Goal: Information Seeking & Learning: Check status

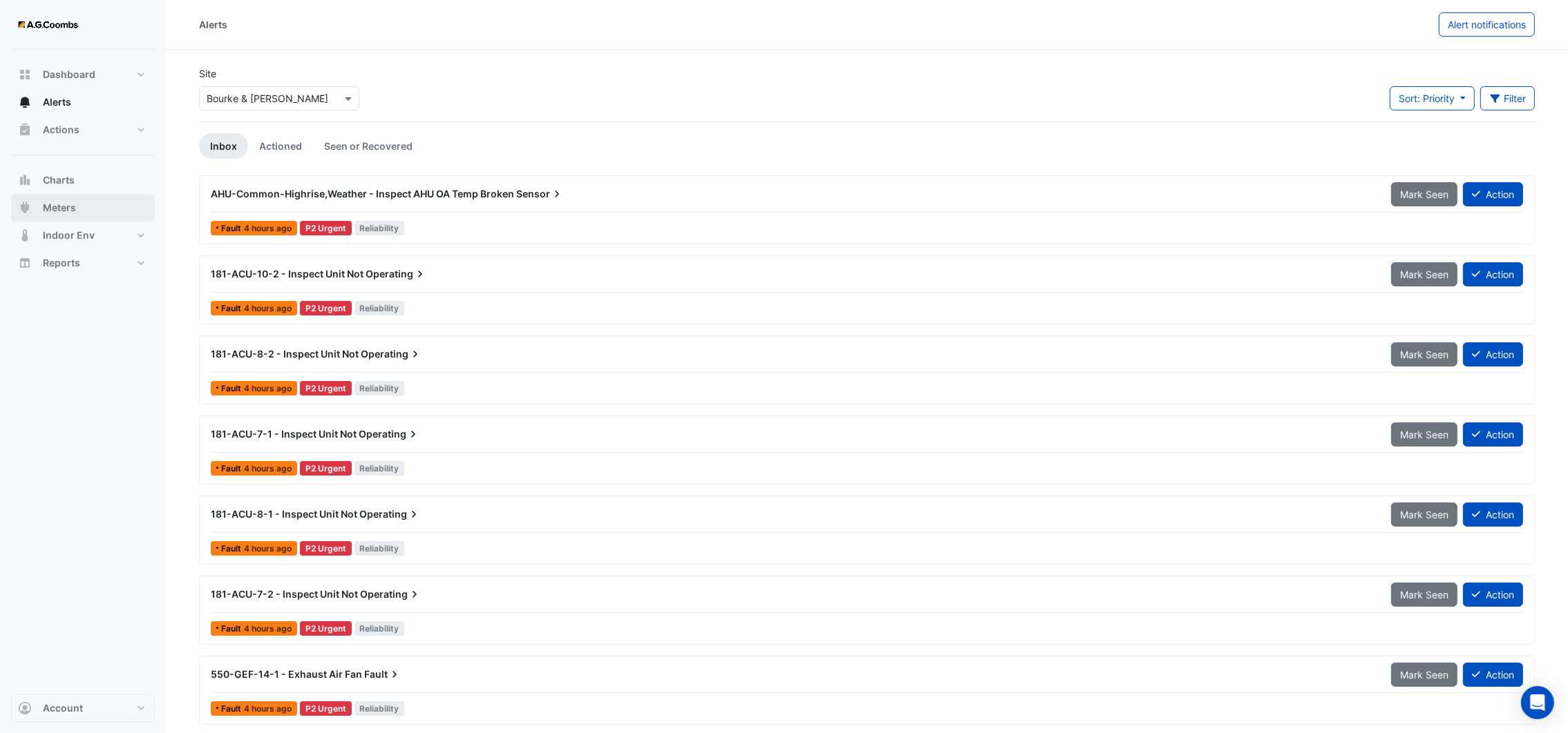
click at [56, 203] on span "Meters" at bounding box center [60, 208] width 33 height 14
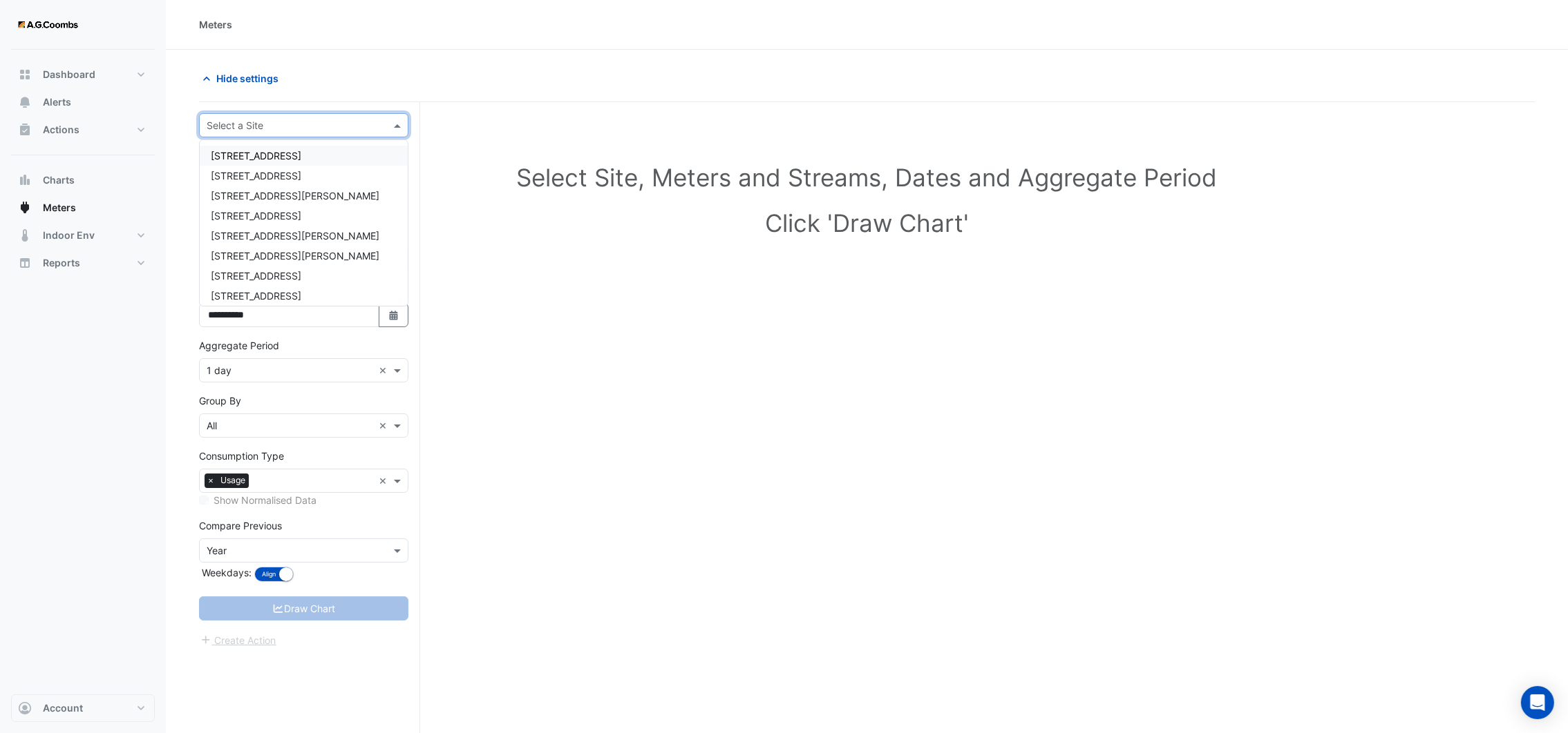
click at [282, 131] on input "text" at bounding box center [290, 125] width 166 height 14
click at [266, 187] on div "[STREET_ADDRESS][PERSON_NAME]" at bounding box center [303, 196] width 208 height 20
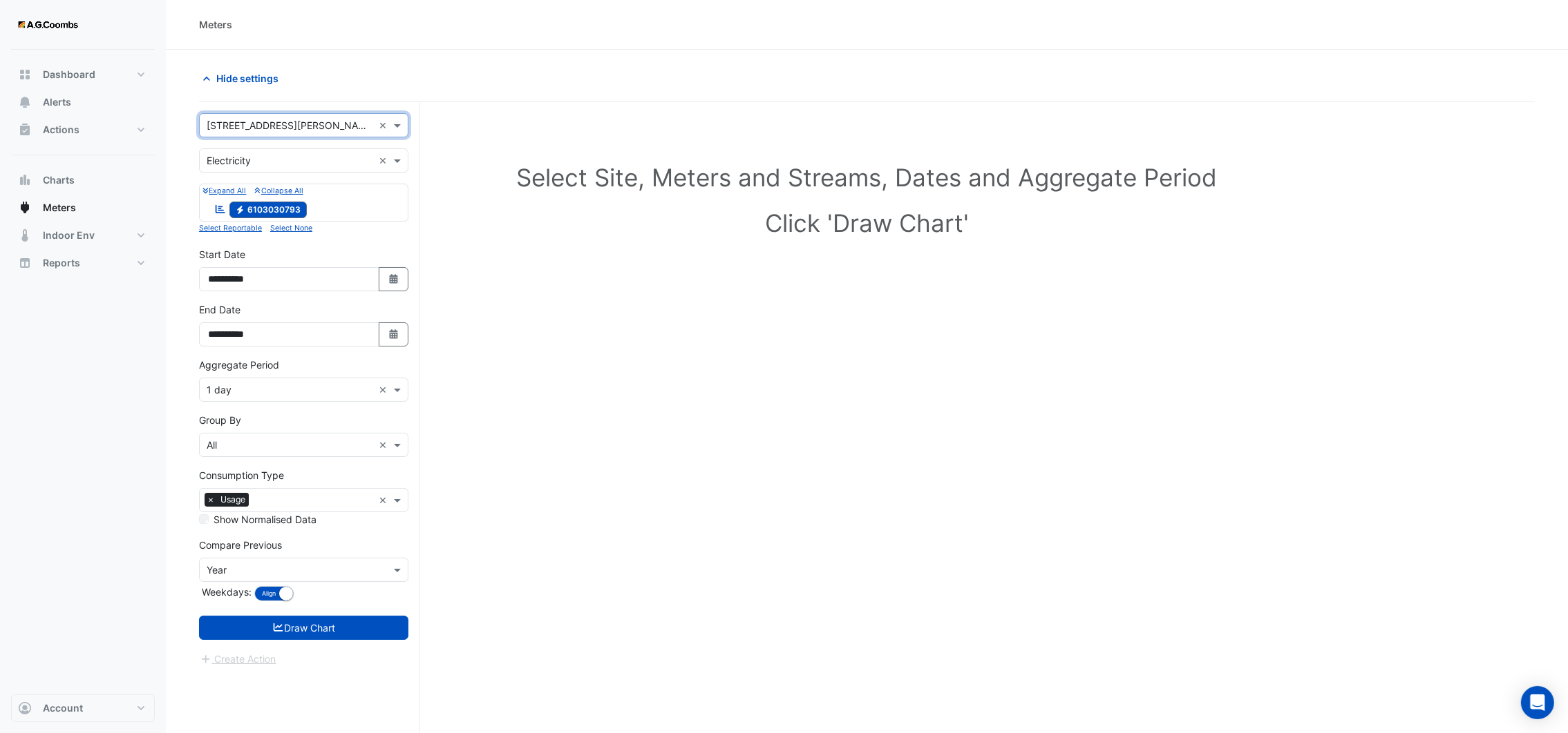
click at [223, 210] on icon "Reportable" at bounding box center [220, 209] width 12 height 10
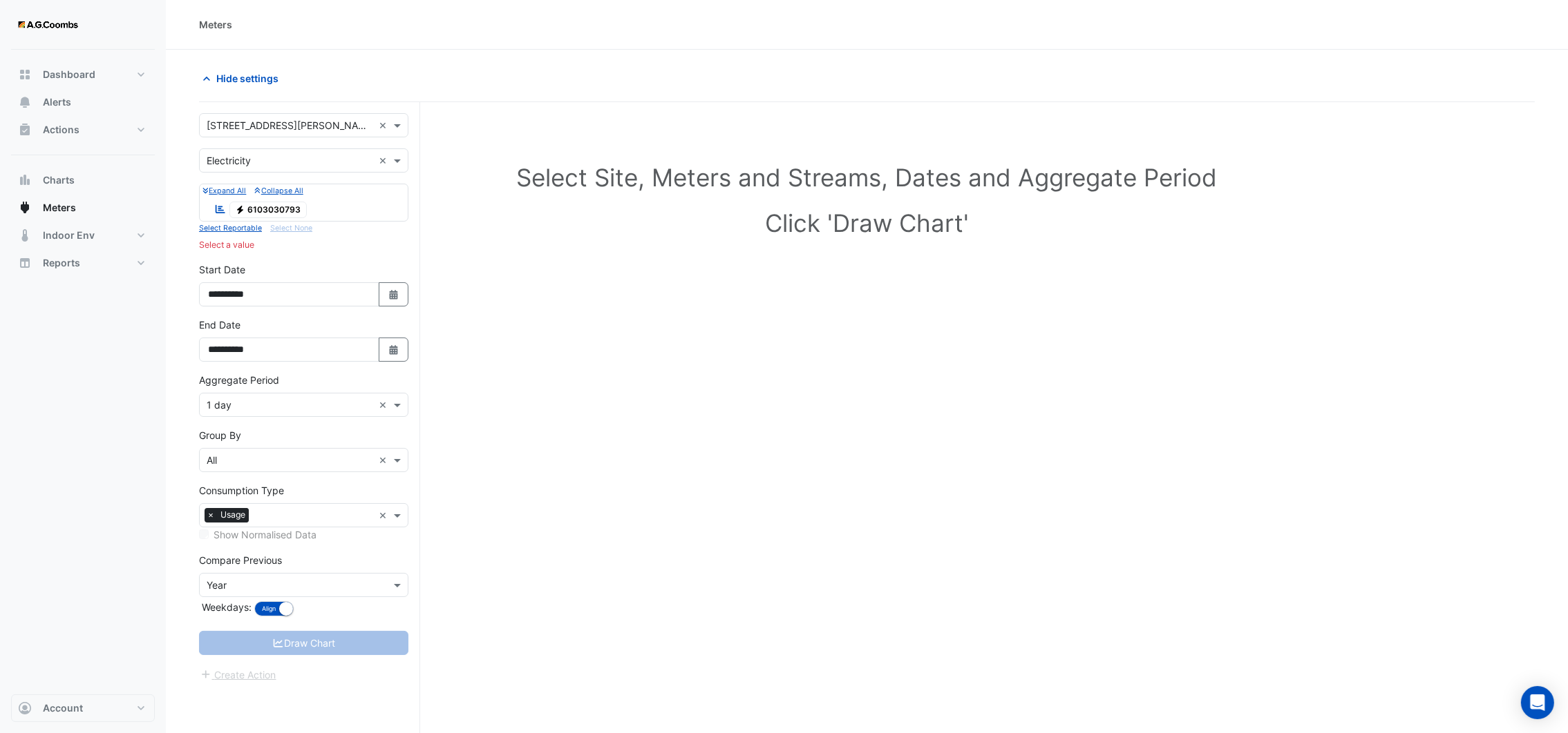
click at [223, 210] on icon "Reportable" at bounding box center [220, 209] width 12 height 10
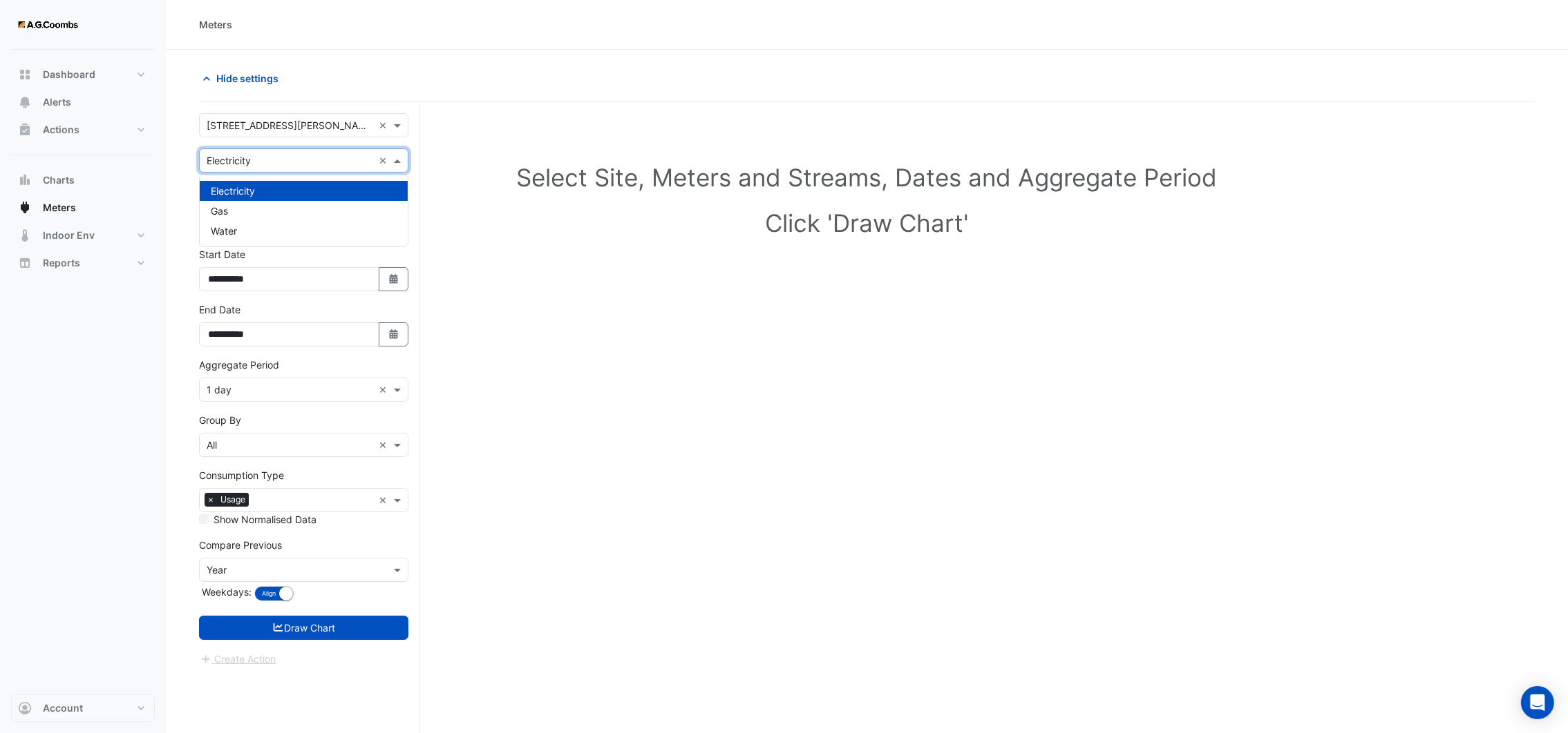
click at [399, 160] on span at bounding box center [399, 160] width 17 height 14
click at [274, 227] on div "Water" at bounding box center [303, 231] width 208 height 20
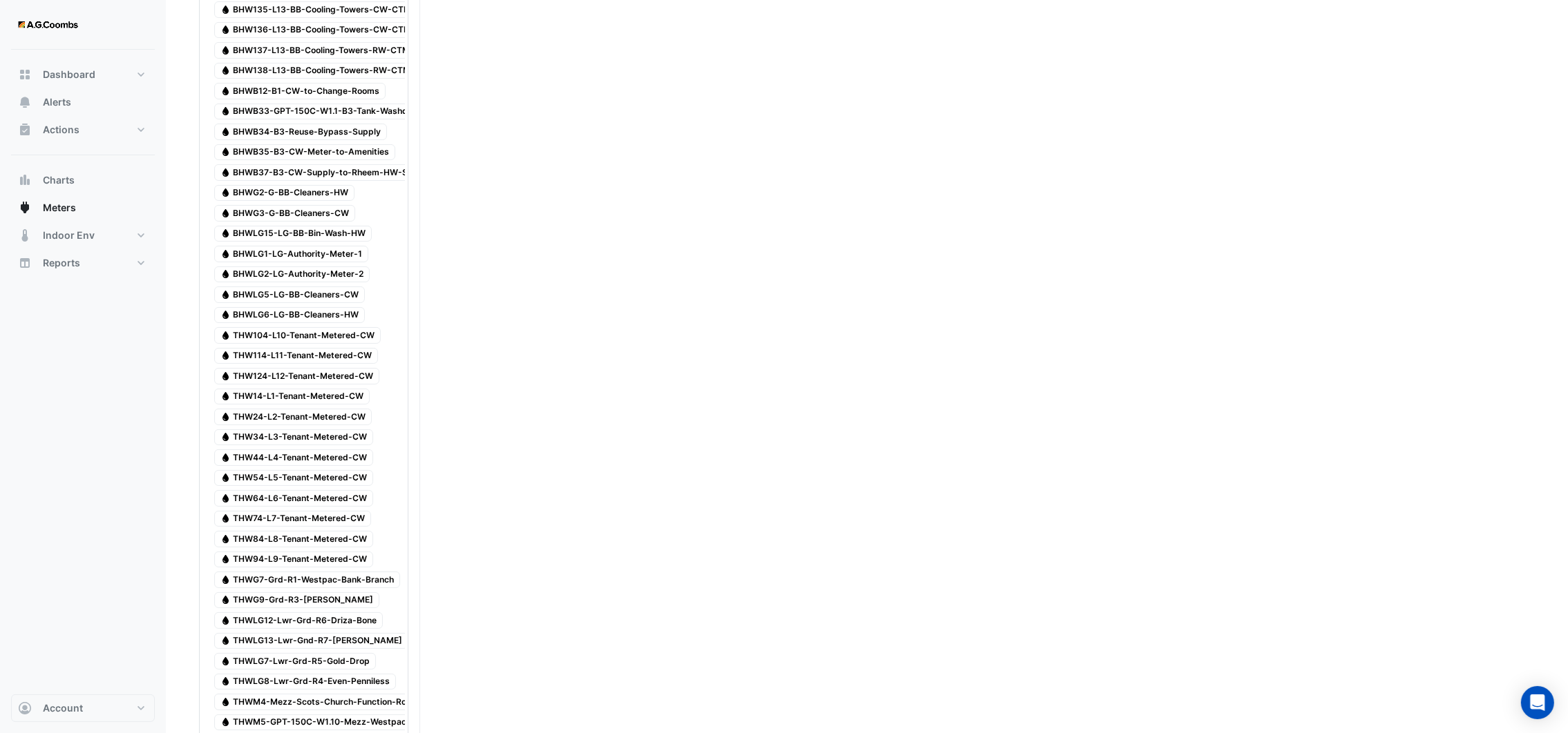
scroll to position [71, 0]
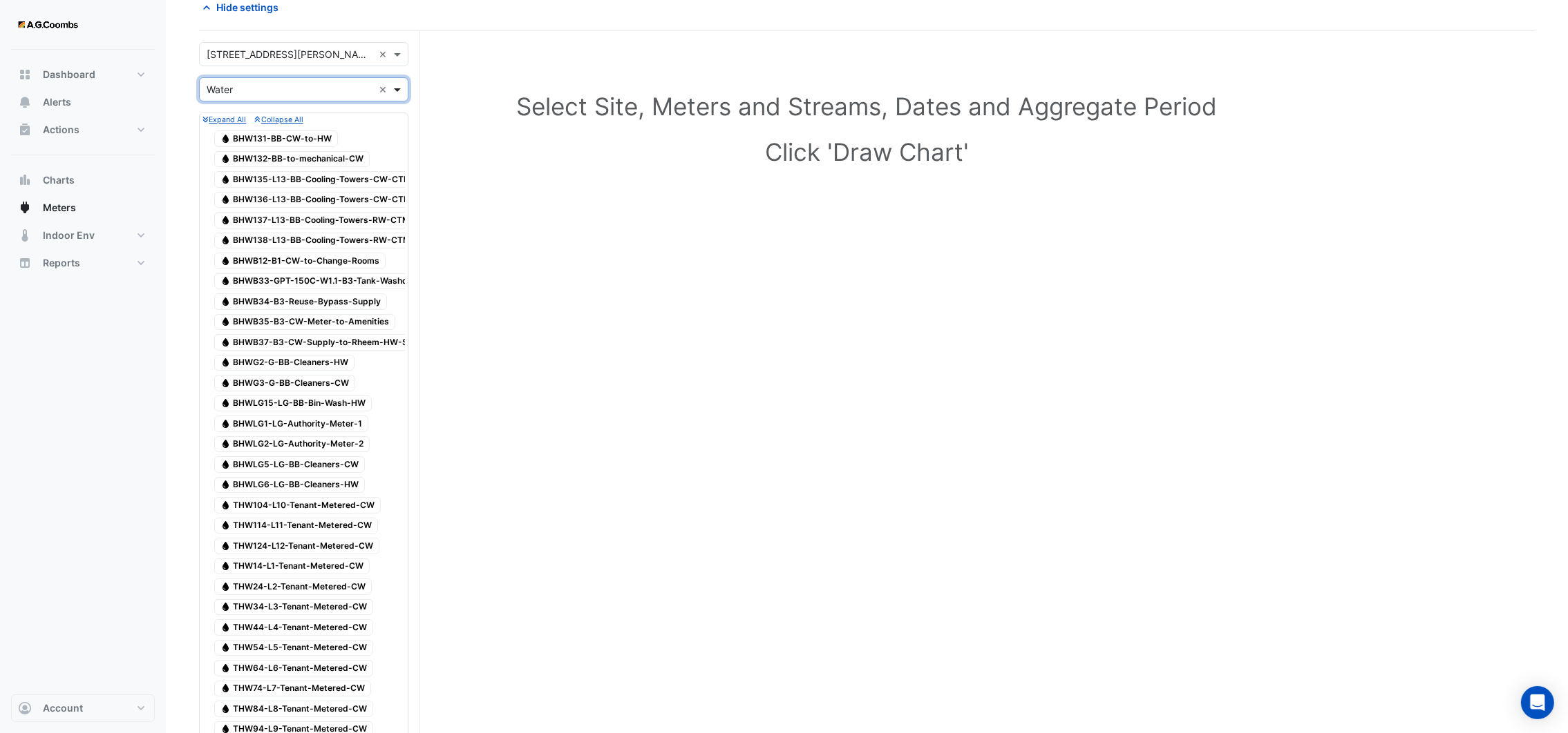
click at [403, 88] on span at bounding box center [399, 89] width 17 height 14
click at [300, 138] on div "Gas" at bounding box center [303, 139] width 208 height 20
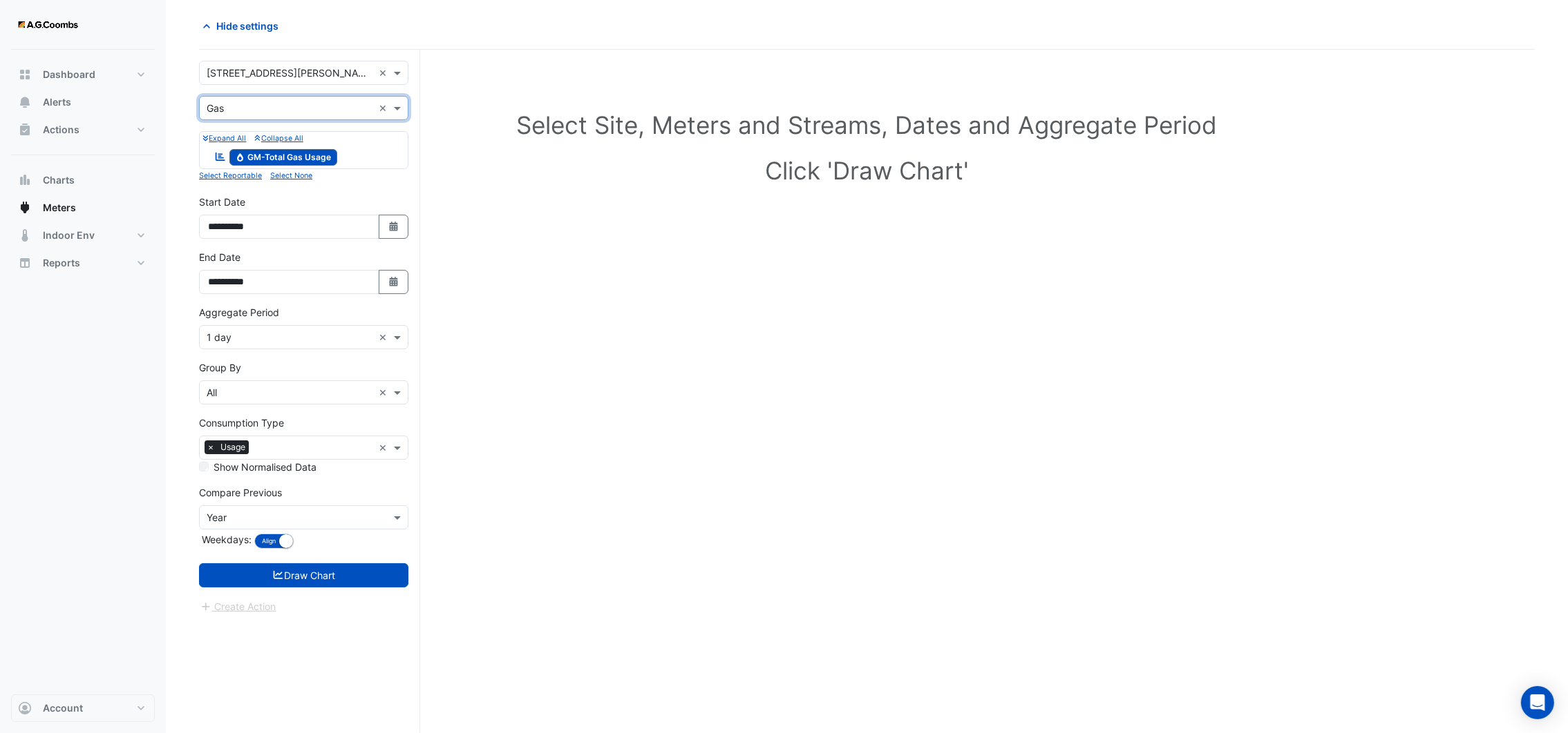
scroll to position [52, 0]
drag, startPoint x: 399, startPoint y: 105, endPoint x: 349, endPoint y: 114, distance: 50.8
click at [399, 105] on span at bounding box center [399, 107] width 17 height 14
click at [301, 129] on div "Electricity" at bounding box center [303, 139] width 208 height 20
click at [229, 134] on small "Expand All" at bounding box center [224, 138] width 43 height 9
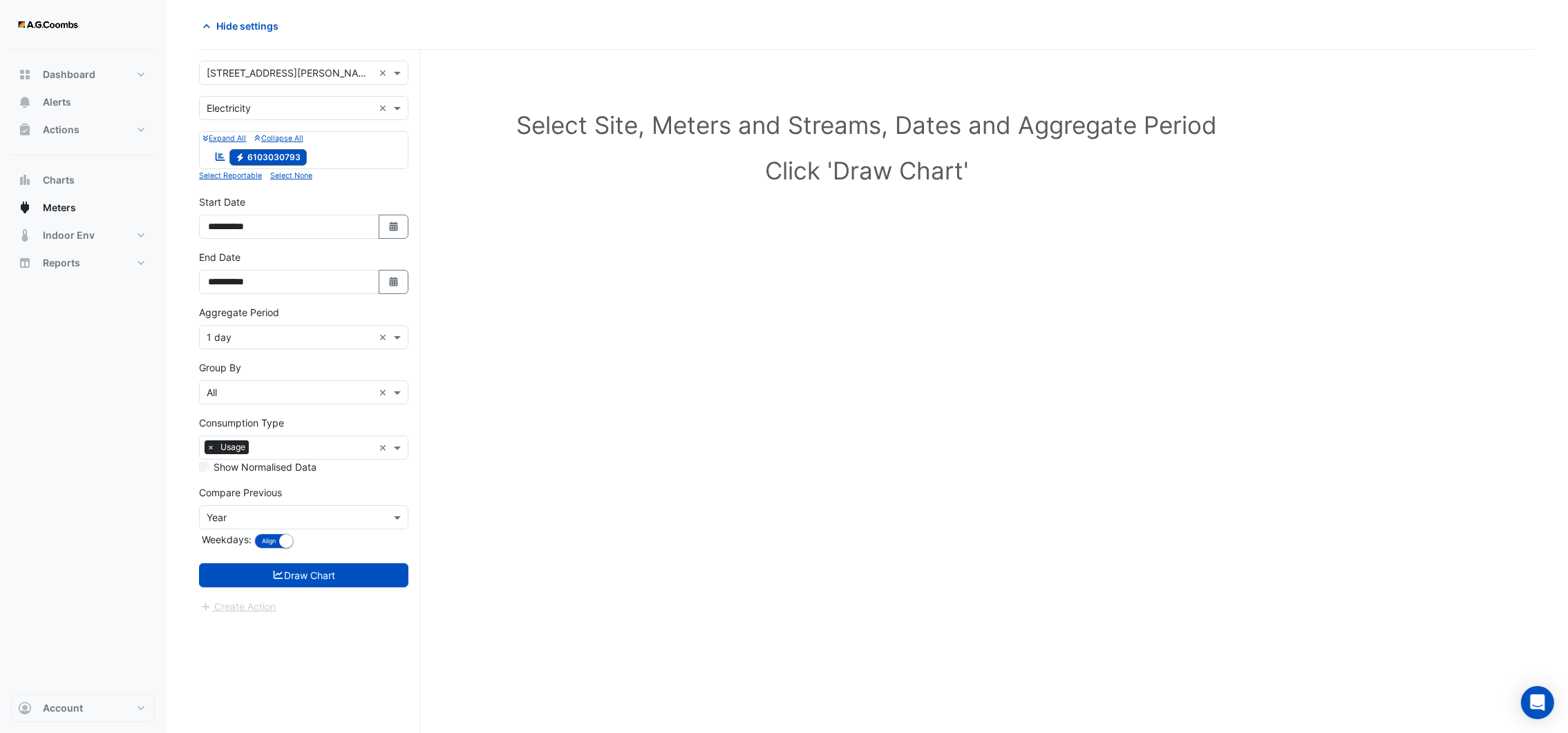
click at [229, 136] on small "Expand All" at bounding box center [224, 138] width 43 height 9
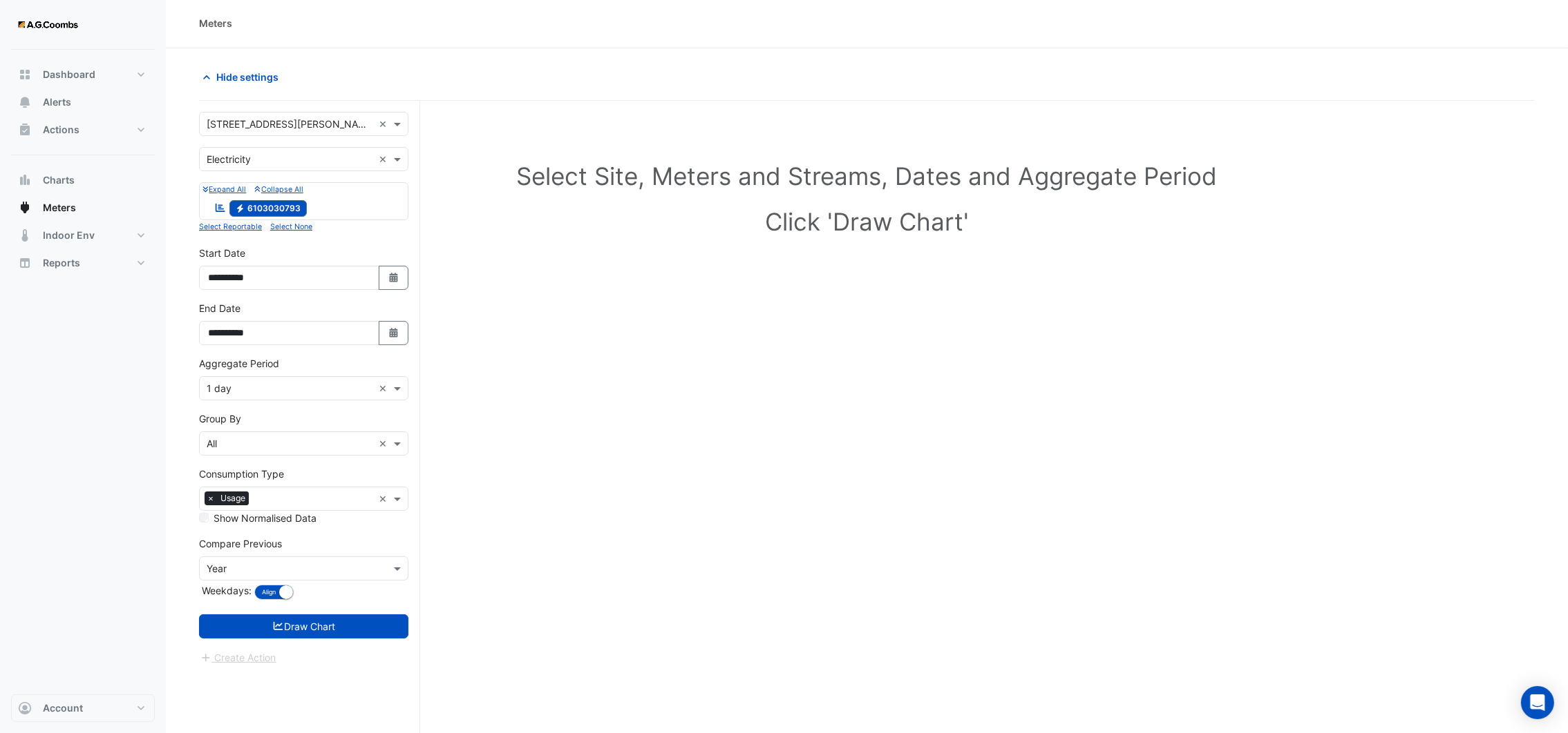
scroll to position [0, 0]
click at [401, 125] on span at bounding box center [399, 125] width 17 height 14
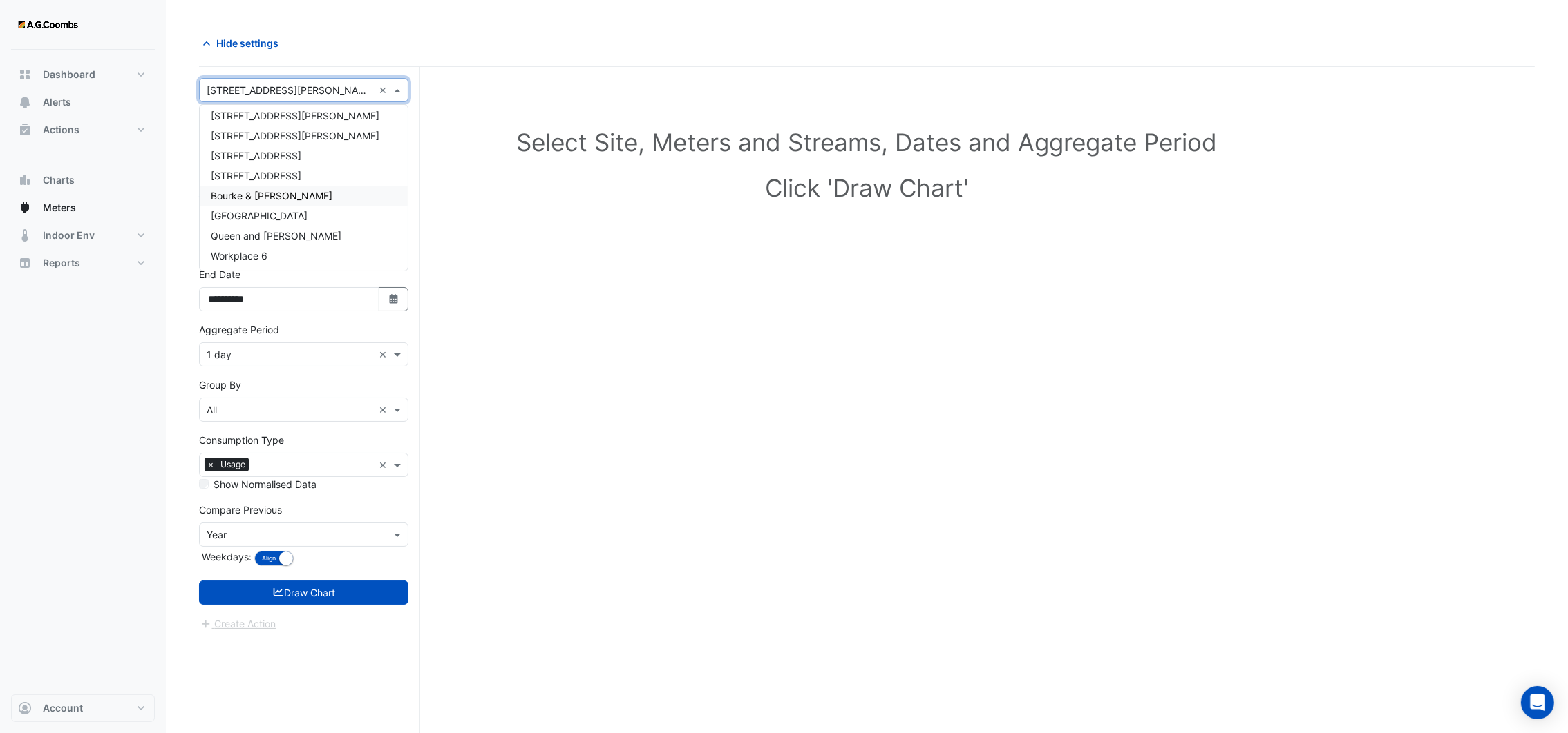
scroll to position [52, 0]
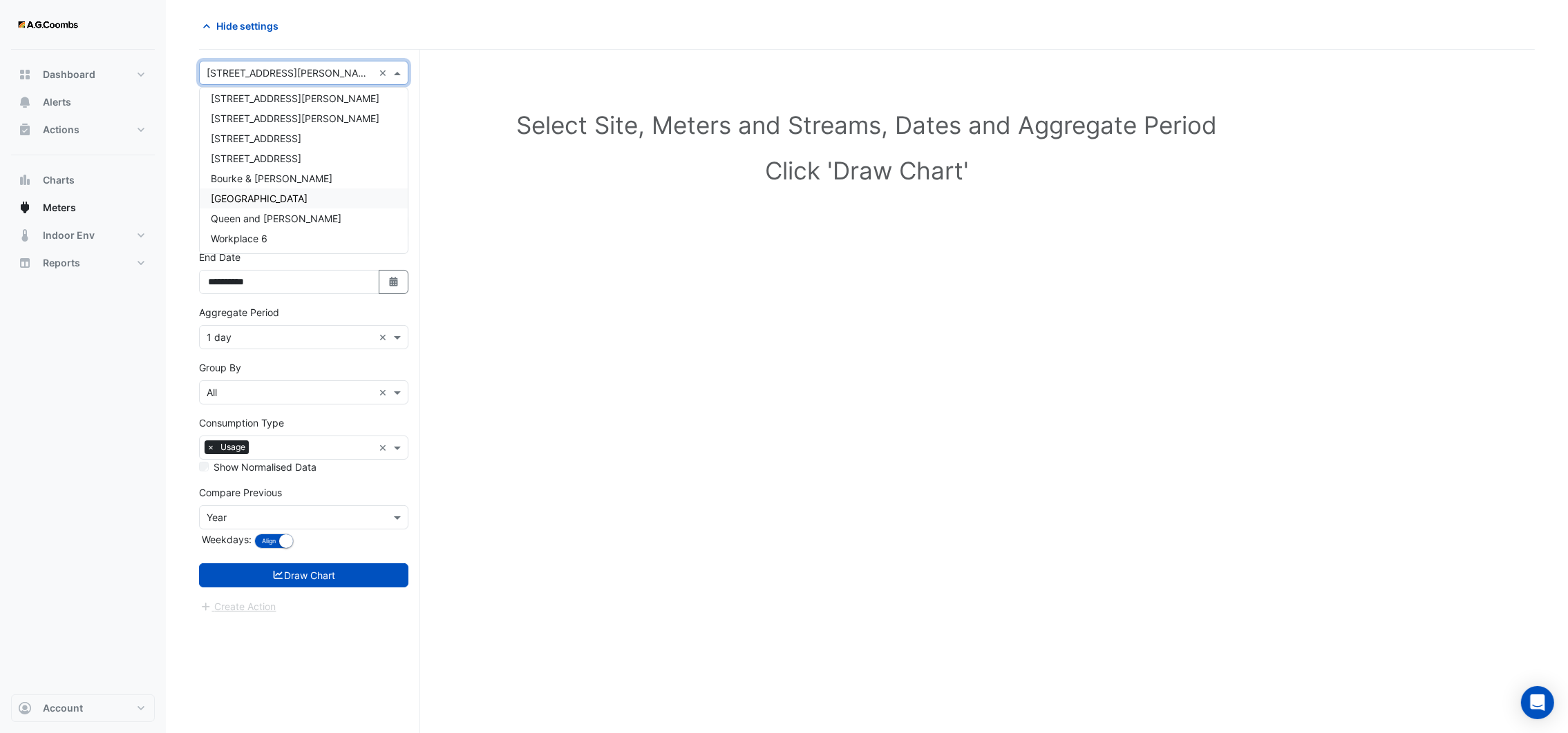
drag, startPoint x: 258, startPoint y: 188, endPoint x: 258, endPoint y: 179, distance: 9.0
click at [258, 180] on div "[STREET_ADDRESS][GEOGRAPHIC_DATA][STREET_ADDRESS] [STREET_ADDRESS][PERSON_NAME]…" at bounding box center [303, 129] width 208 height 241
click at [258, 179] on span "Bourke & [PERSON_NAME]" at bounding box center [272, 178] width 121 height 12
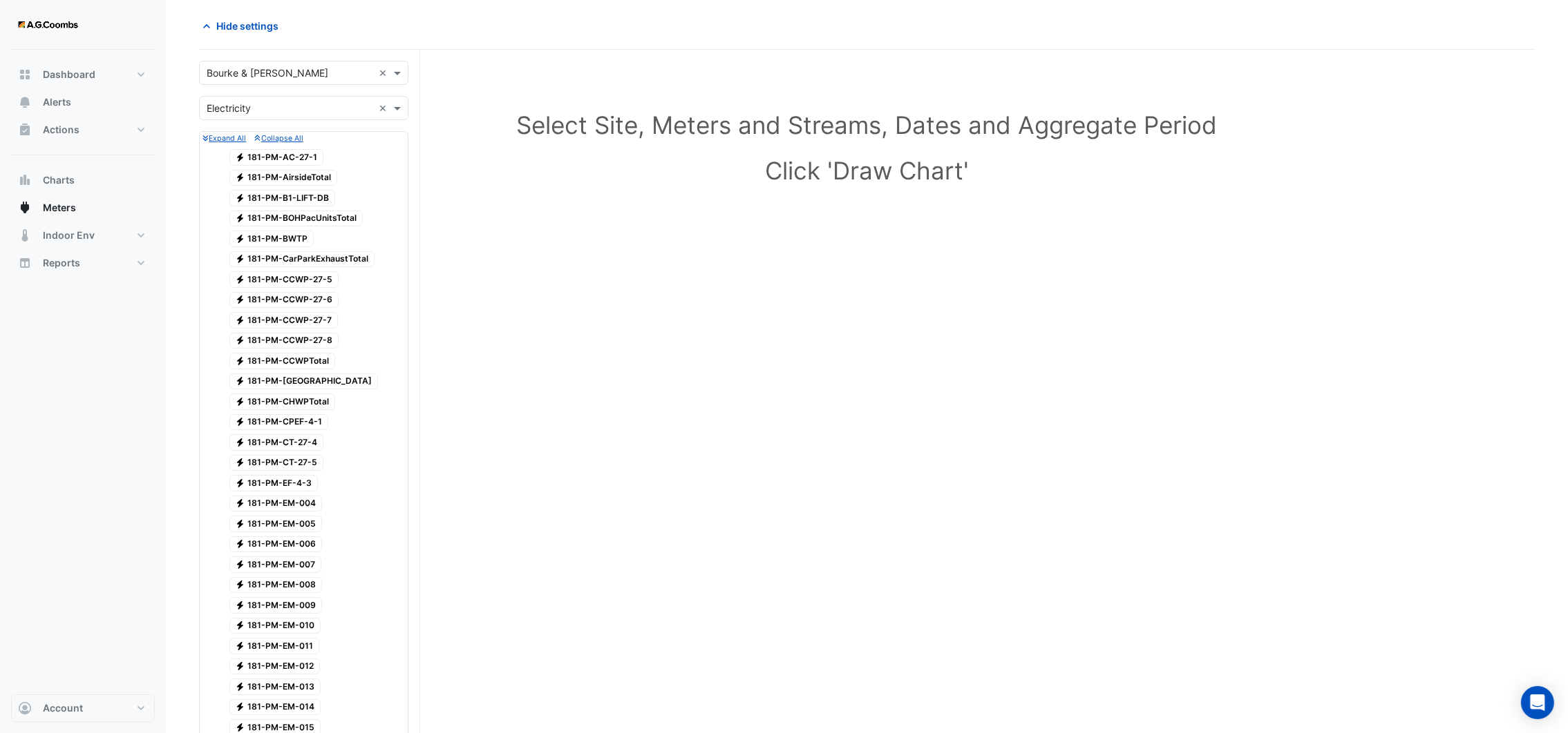
click at [267, 178] on span "Electricity 181-PM-[GEOGRAPHIC_DATA]" at bounding box center [283, 178] width 109 height 17
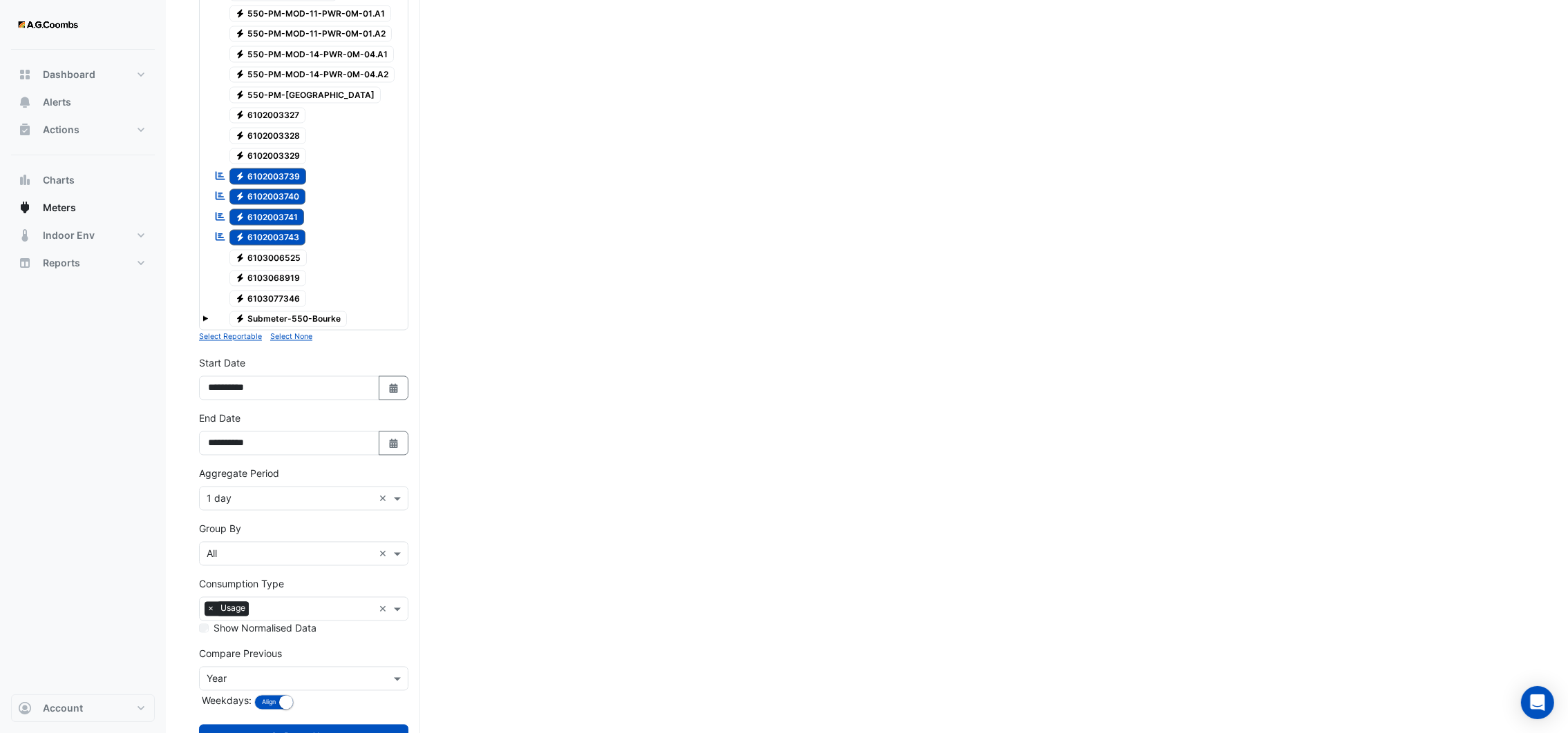
scroll to position [3818, 0]
click at [401, 487] on span at bounding box center [399, 494] width 17 height 14
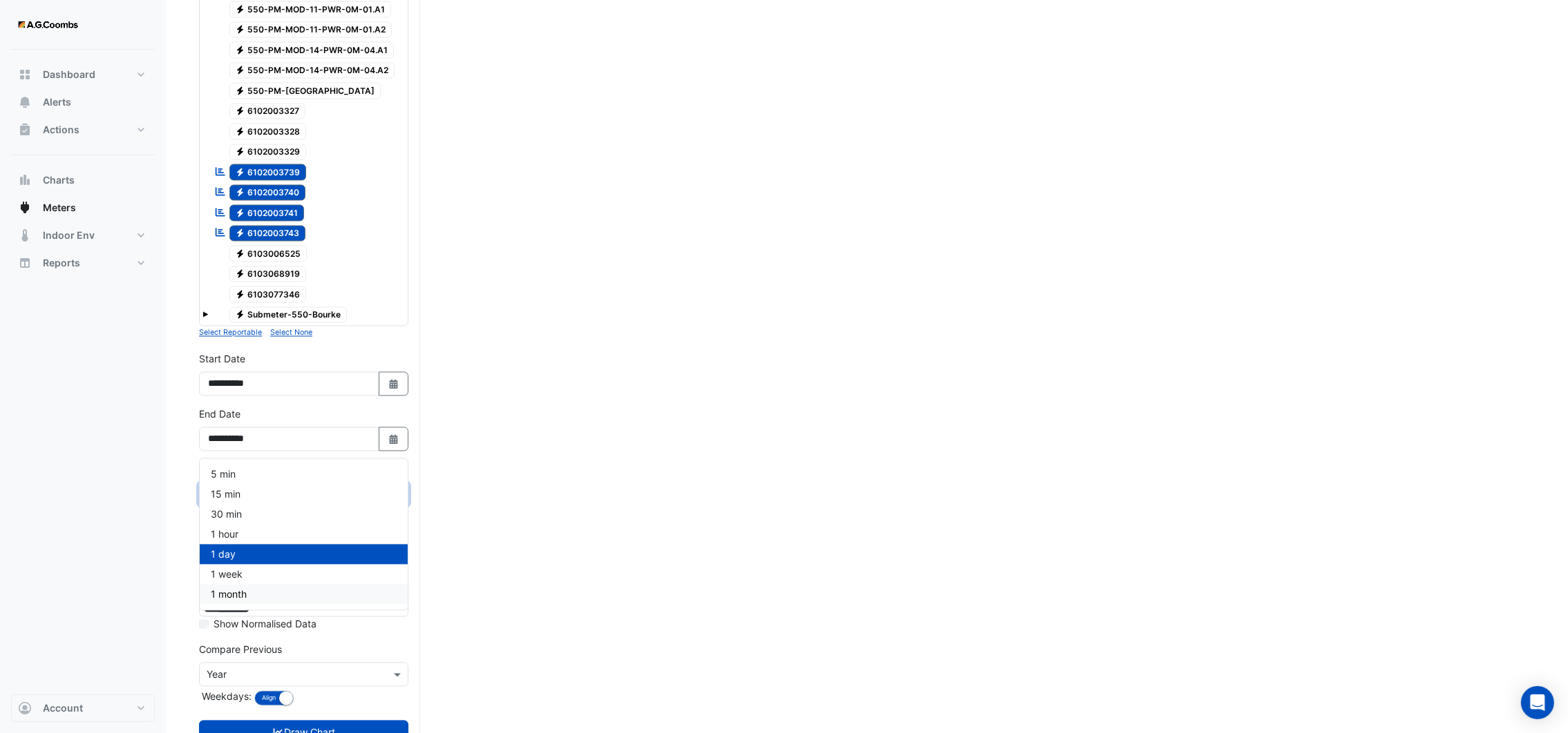
click at [275, 585] on div "1 month" at bounding box center [303, 595] width 208 height 20
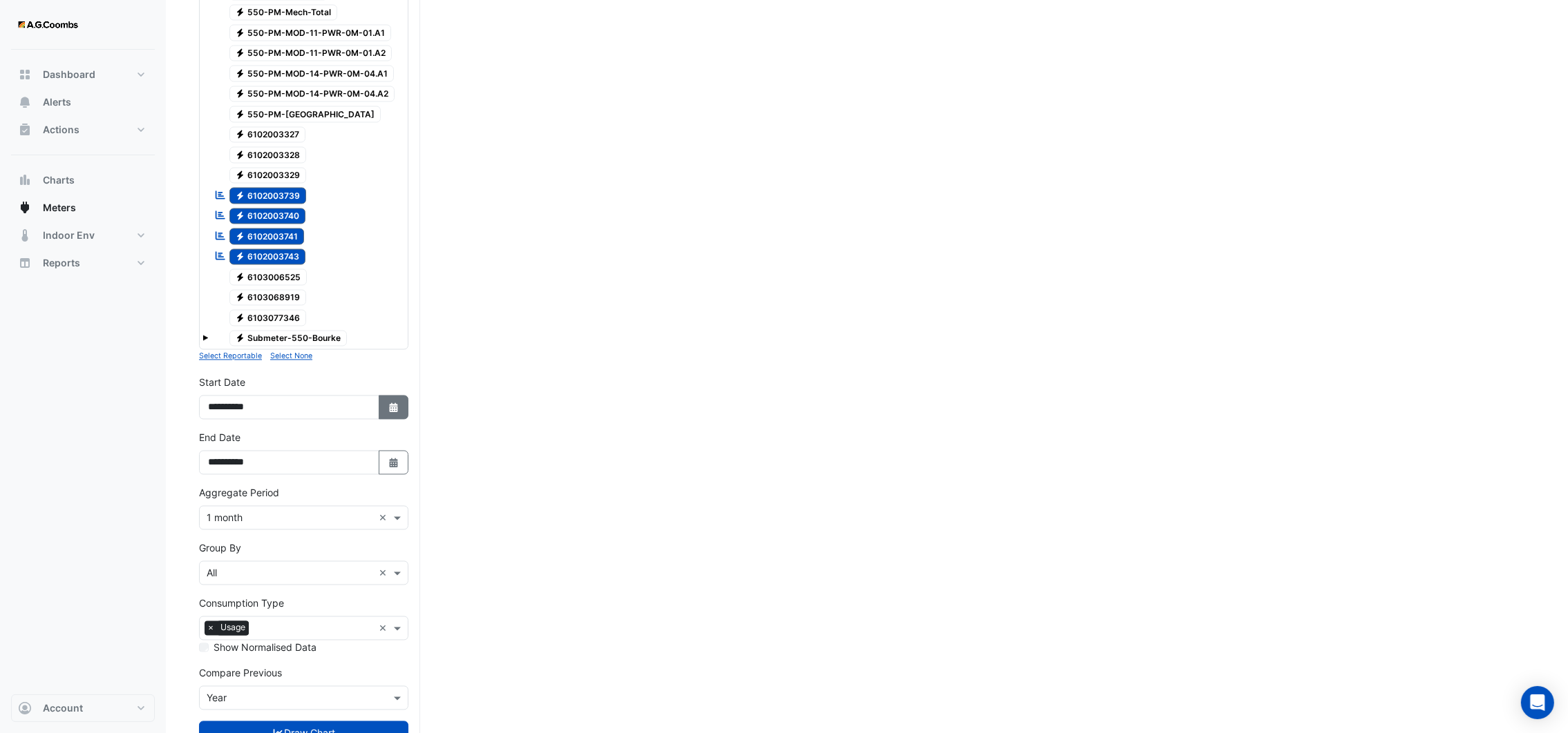
click at [393, 403] on icon "button" at bounding box center [393, 408] width 8 height 10
select select "*"
select select "****"
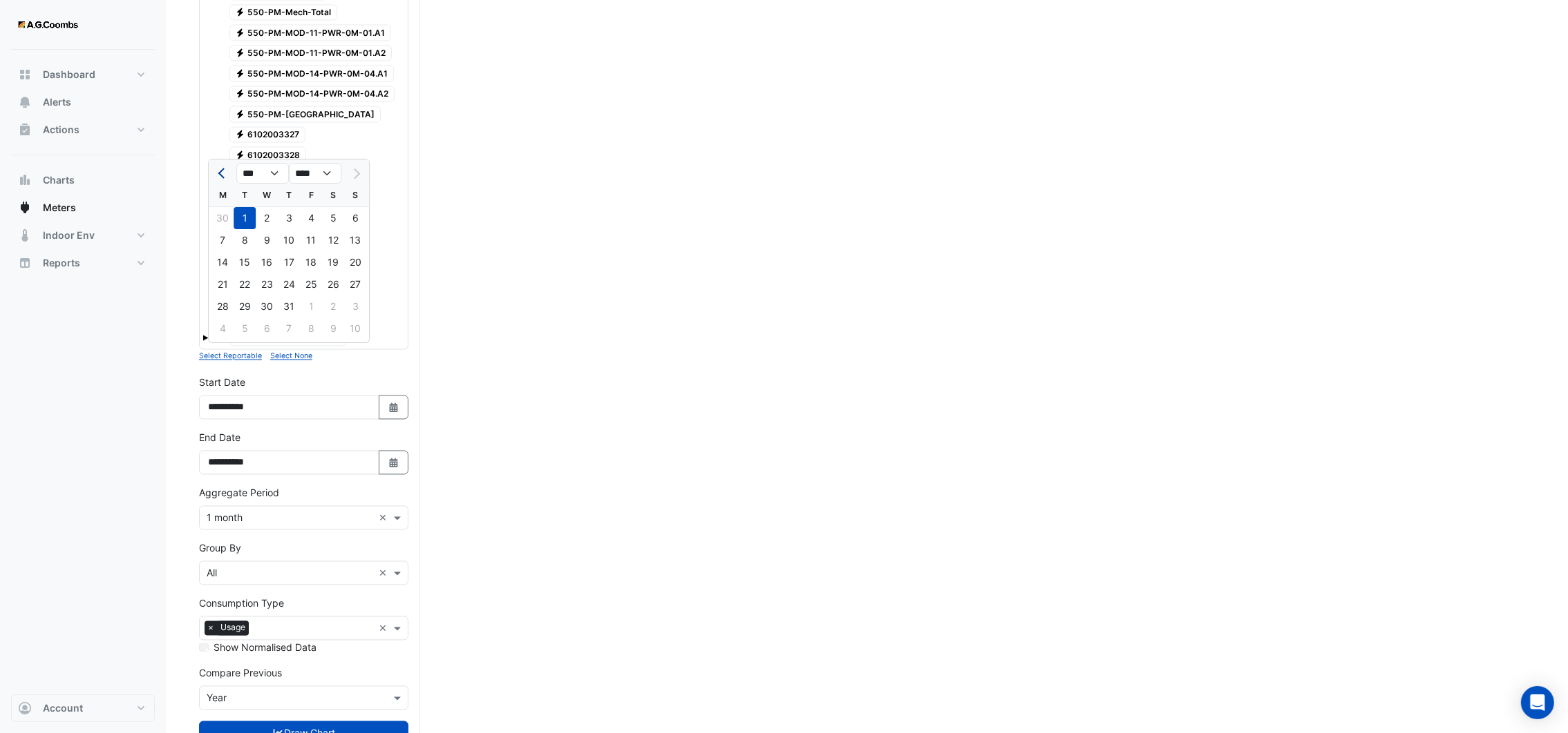
click at [218, 171] on span "Previous month" at bounding box center [223, 173] width 10 height 10
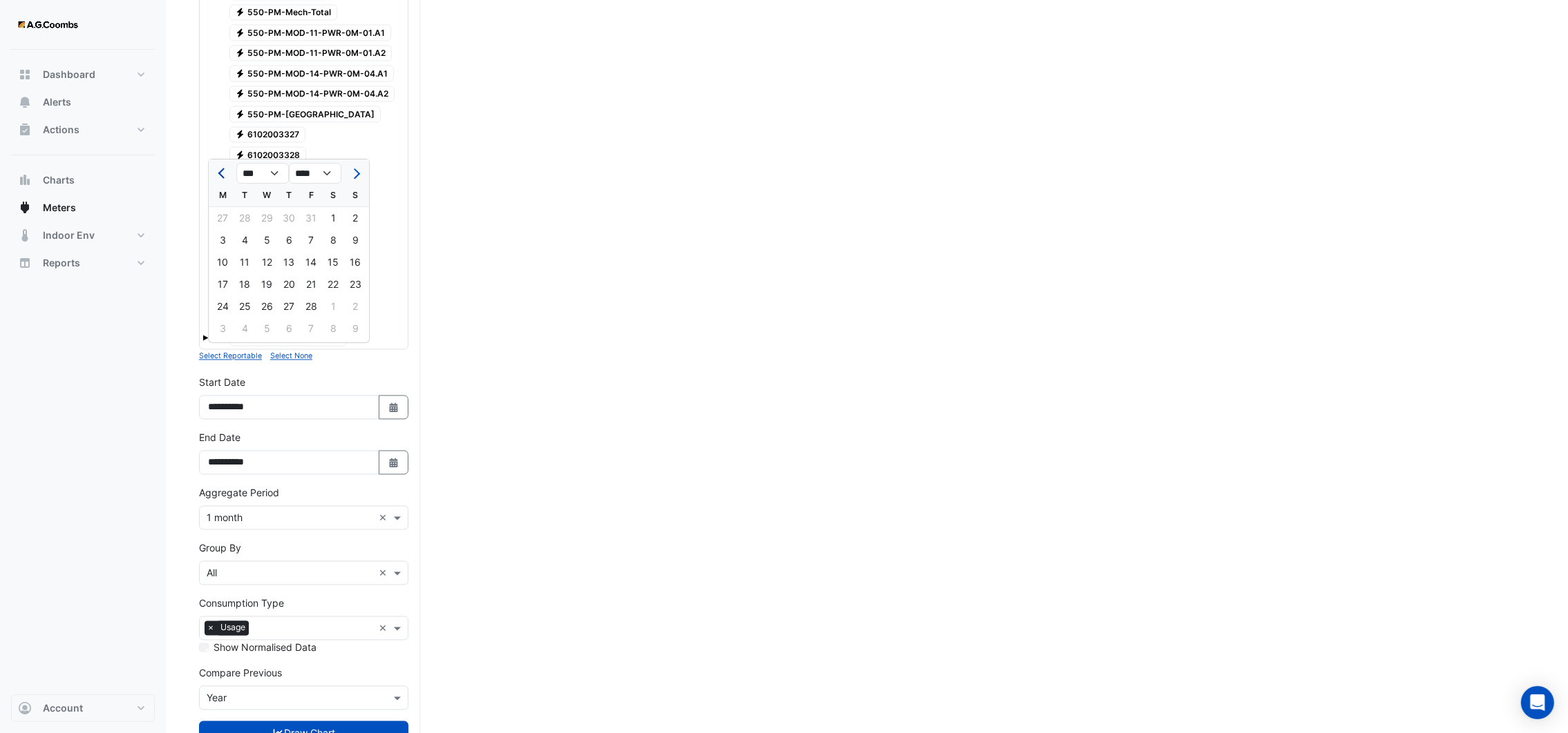
click at [218, 171] on span "Previous month" at bounding box center [223, 173] width 10 height 10
select select "*"
click at [260, 216] on div "1" at bounding box center [267, 218] width 22 height 22
type input "**********"
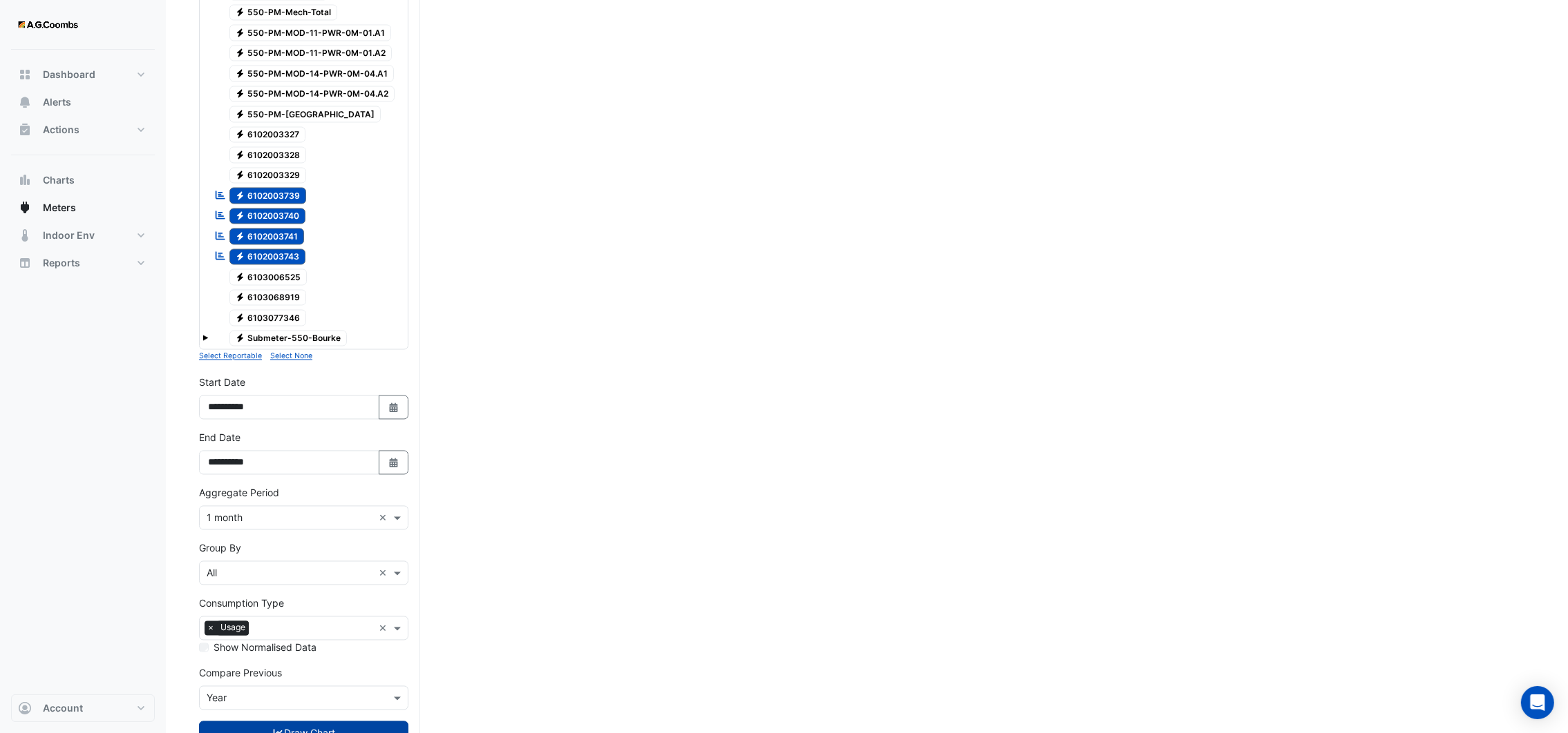
click at [284, 721] on button "Draw Chart" at bounding box center [304, 733] width 209 height 24
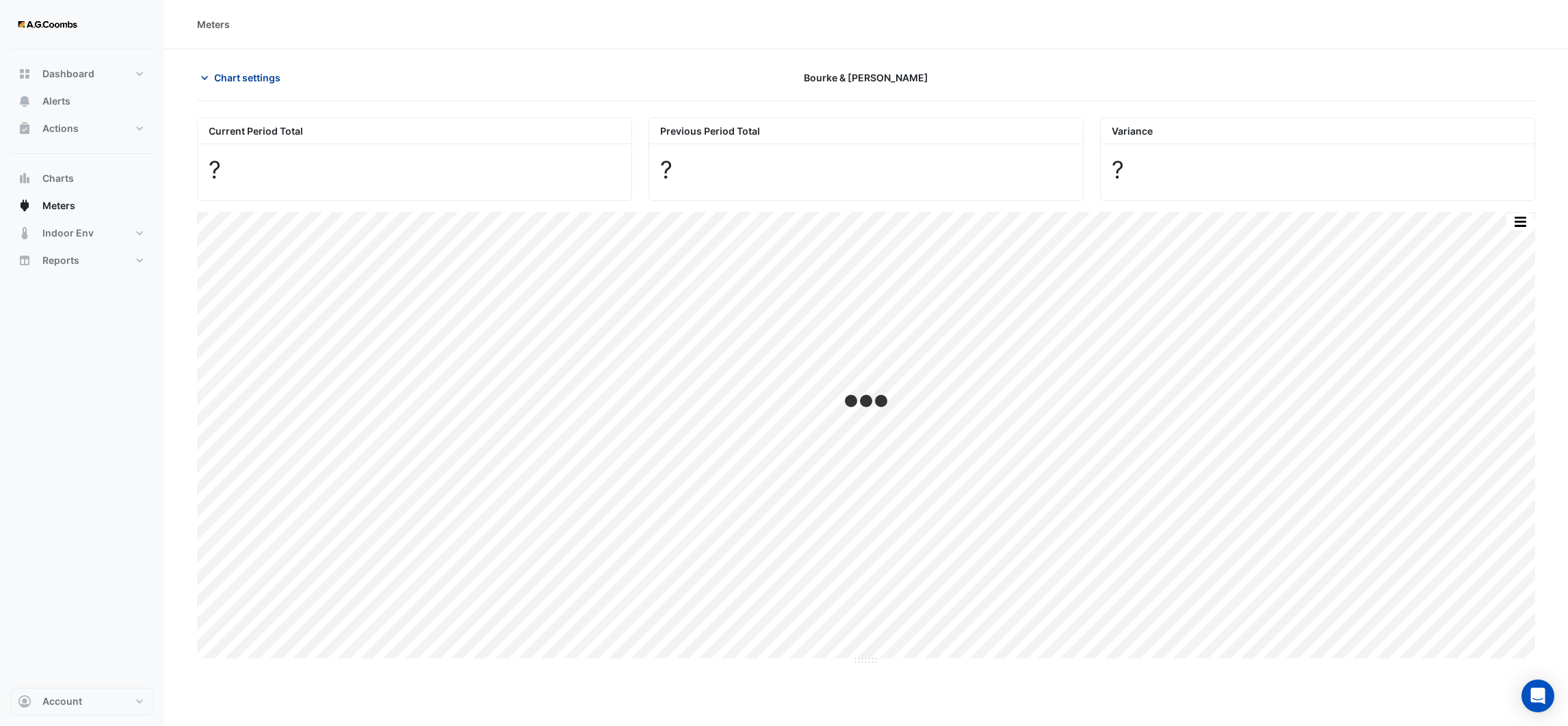
click at [203, 79] on icon "button" at bounding box center [205, 77] width 7 height 4
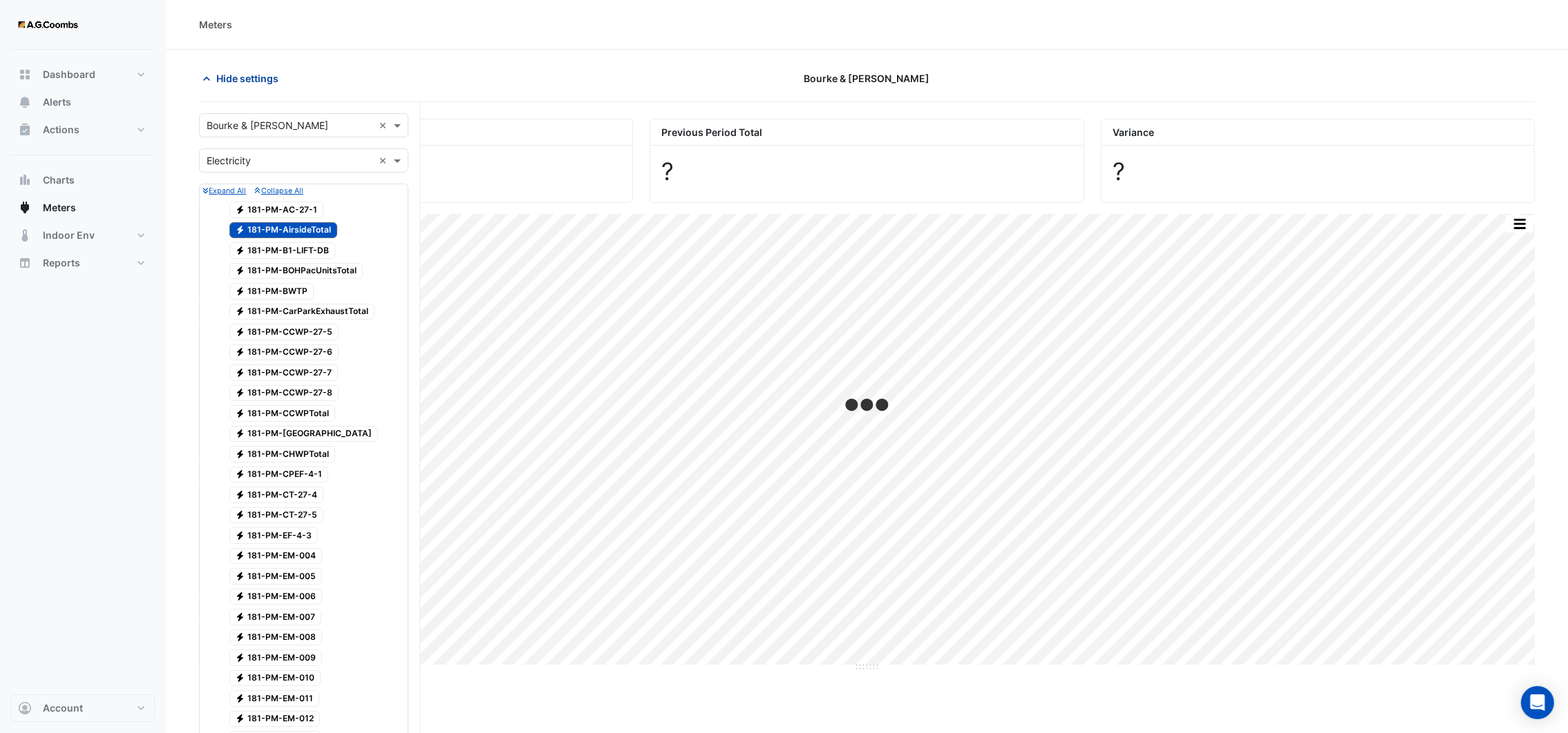
click at [205, 80] on icon "button" at bounding box center [206, 79] width 14 height 14
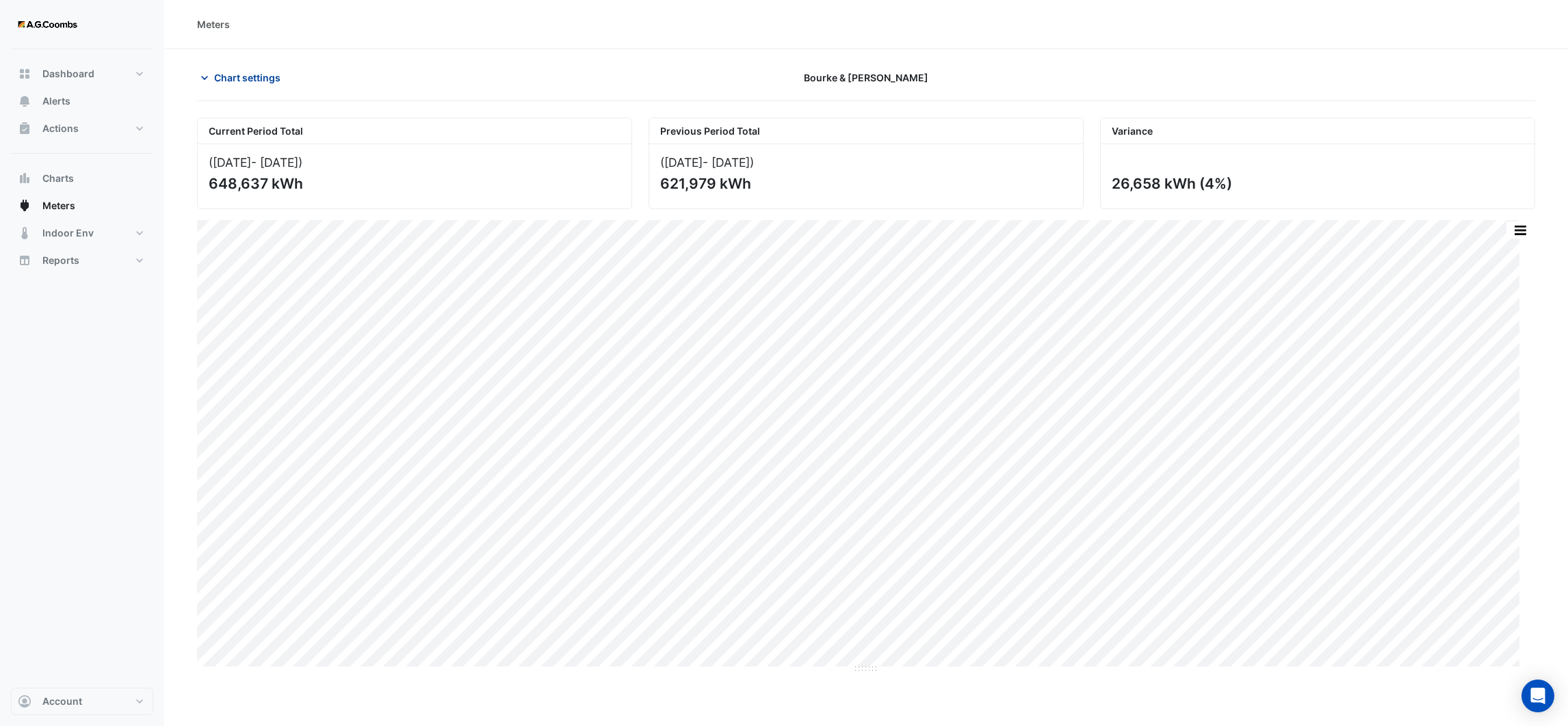
click at [204, 77] on icon "button" at bounding box center [204, 78] width 14 height 14
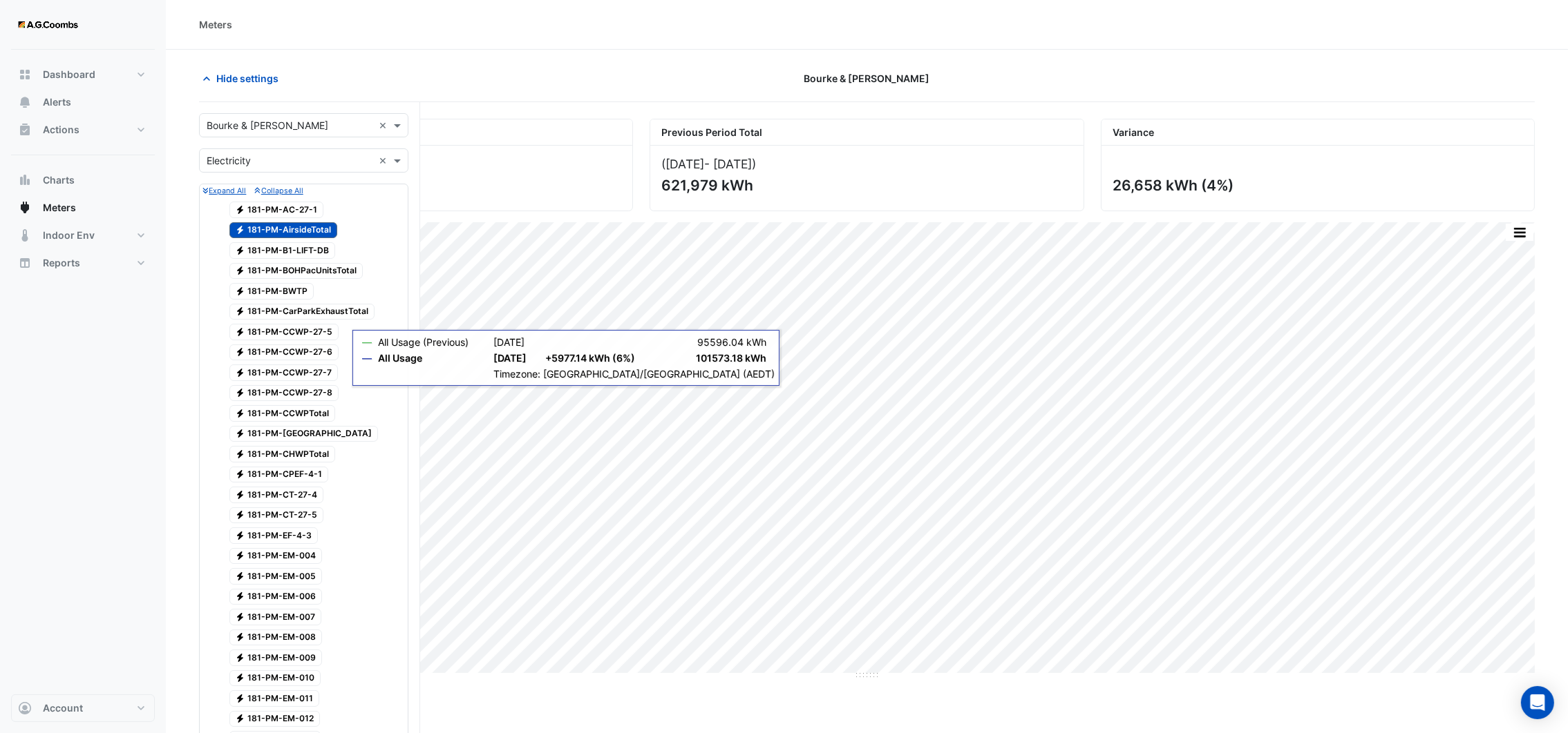
click at [300, 254] on span "Electricity 181-PM-B1-LIFT-DB" at bounding box center [282, 251] width 106 height 17
click at [293, 227] on span "Electricity 181-PM-[GEOGRAPHIC_DATA]" at bounding box center [283, 231] width 109 height 17
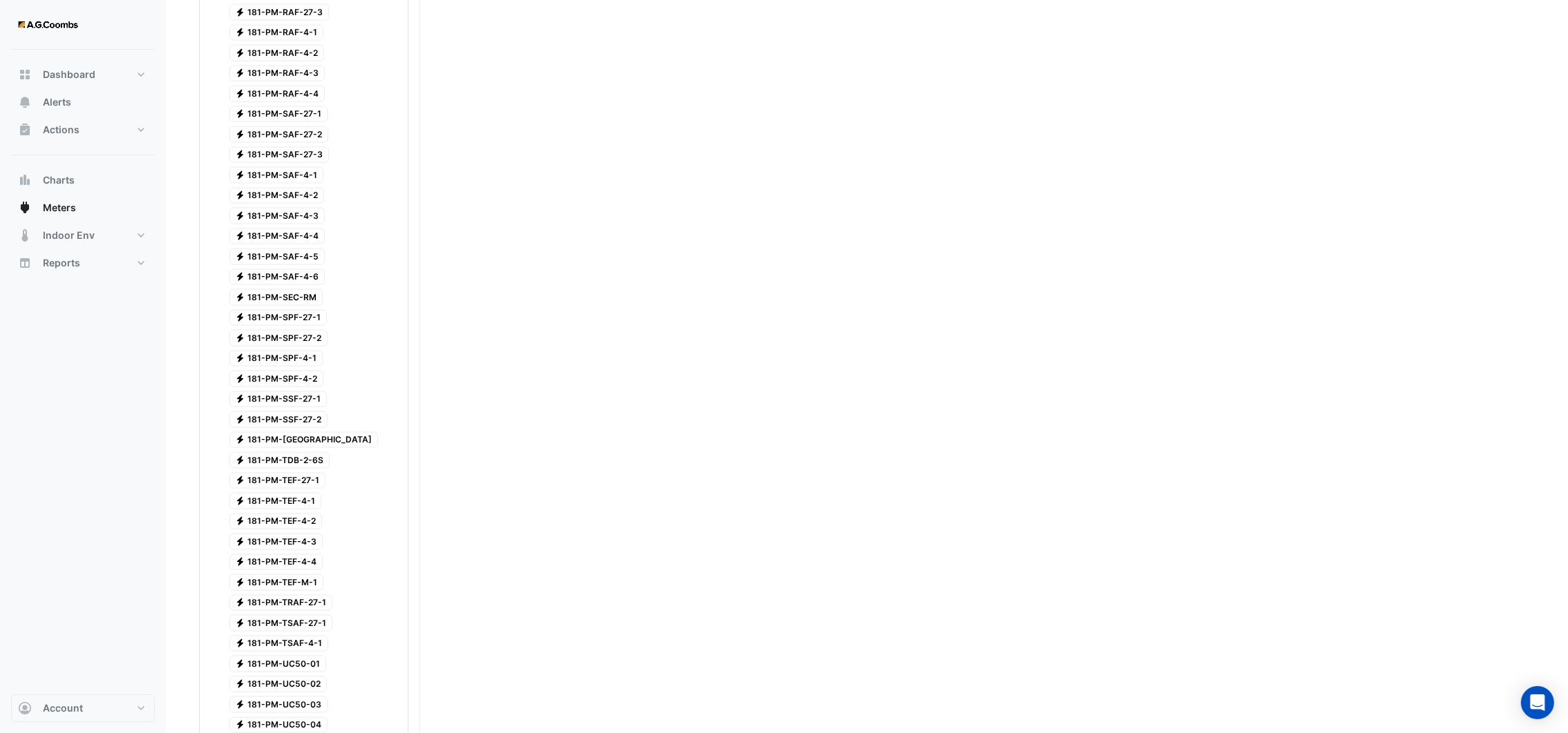
scroll to position [3418, 0]
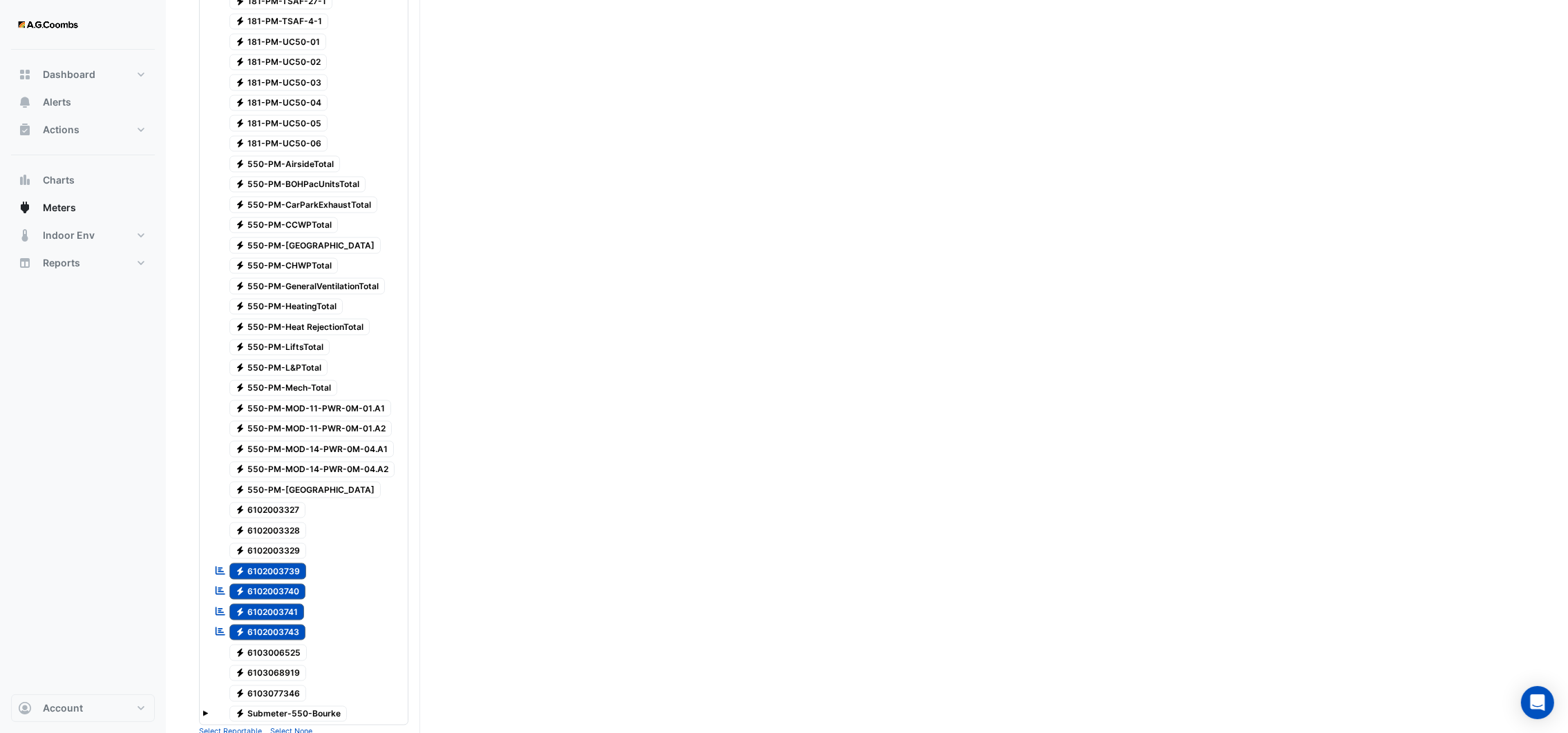
click at [263, 564] on span "Electricity 6102003739" at bounding box center [267, 572] width 77 height 17
drag, startPoint x: 265, startPoint y: 534, endPoint x: 266, endPoint y: 550, distance: 16.0
click at [266, 584] on span "Electricity 6102003740" at bounding box center [267, 593] width 76 height 17
click at [266, 604] on span "Electricity 6102003741" at bounding box center [267, 613] width 76 height 17
click at [265, 625] on span "Electricity 6102003743" at bounding box center [267, 633] width 76 height 17
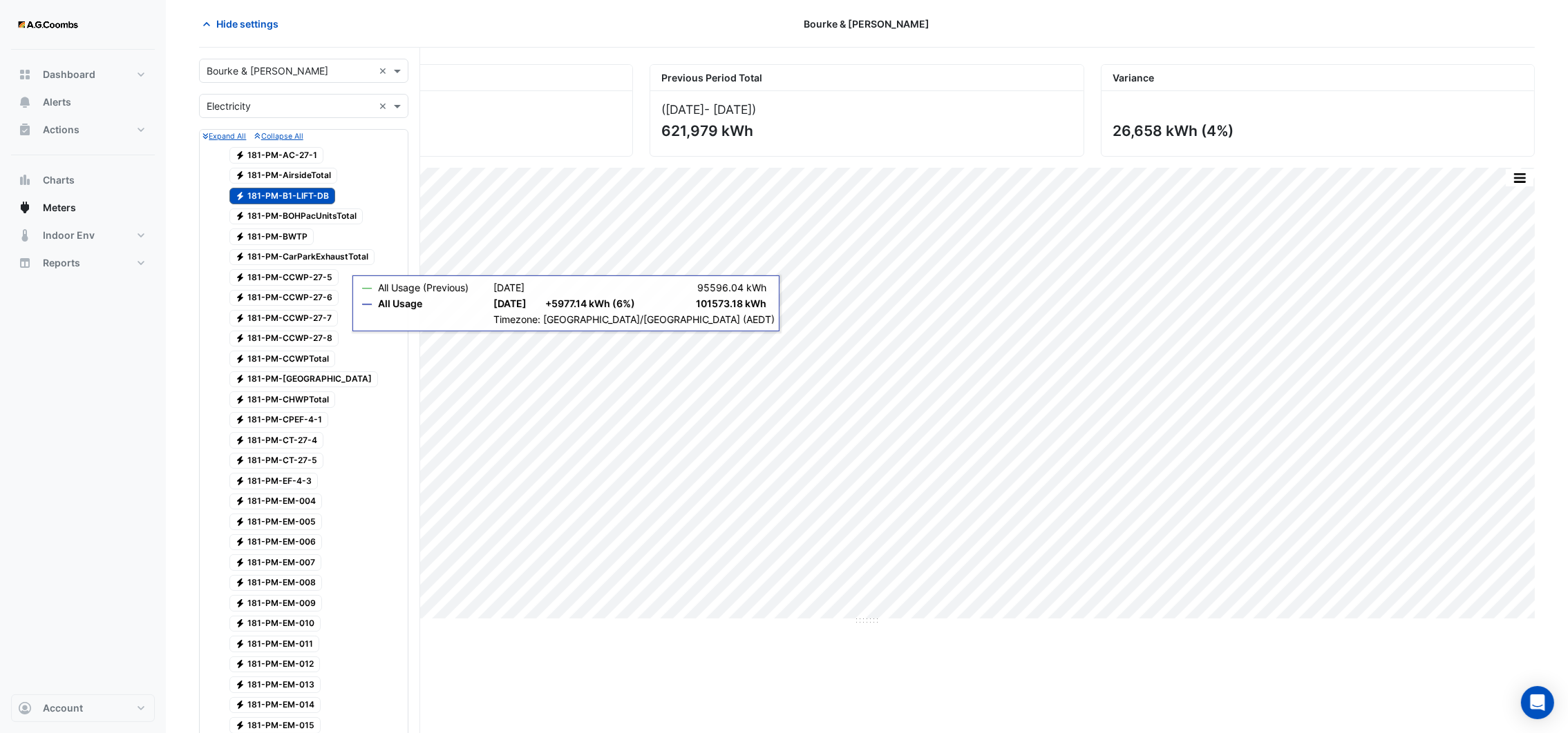
scroll to position [0, 0]
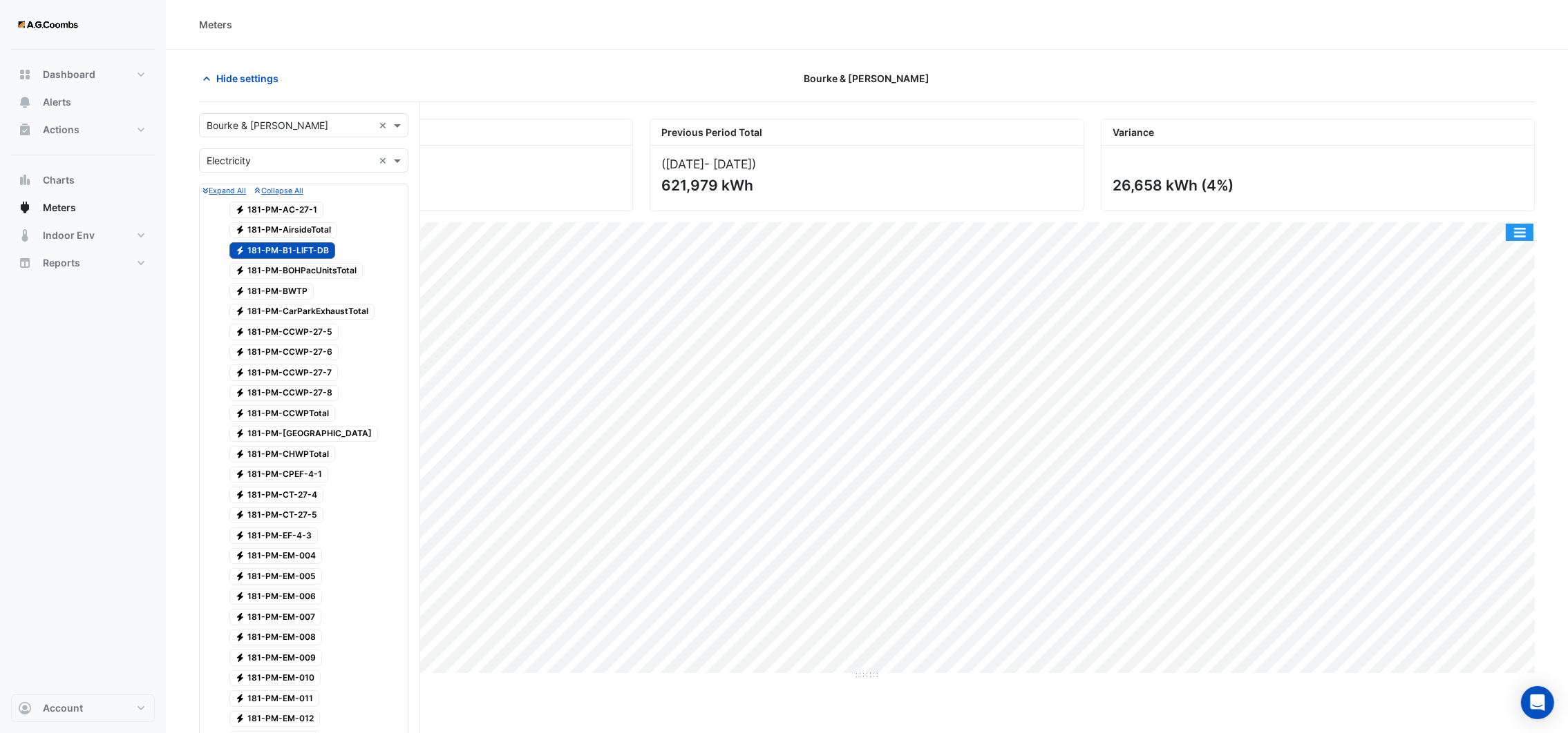
click at [1523, 231] on button "button" at bounding box center [1519, 232] width 27 height 17
click at [306, 222] on span "Electricity 181-PM-[GEOGRAPHIC_DATA]" at bounding box center [283, 231] width 109 height 17
click at [306, 254] on span "Electricity 181-PM-B1-LIFT-DB" at bounding box center [282, 251] width 106 height 17
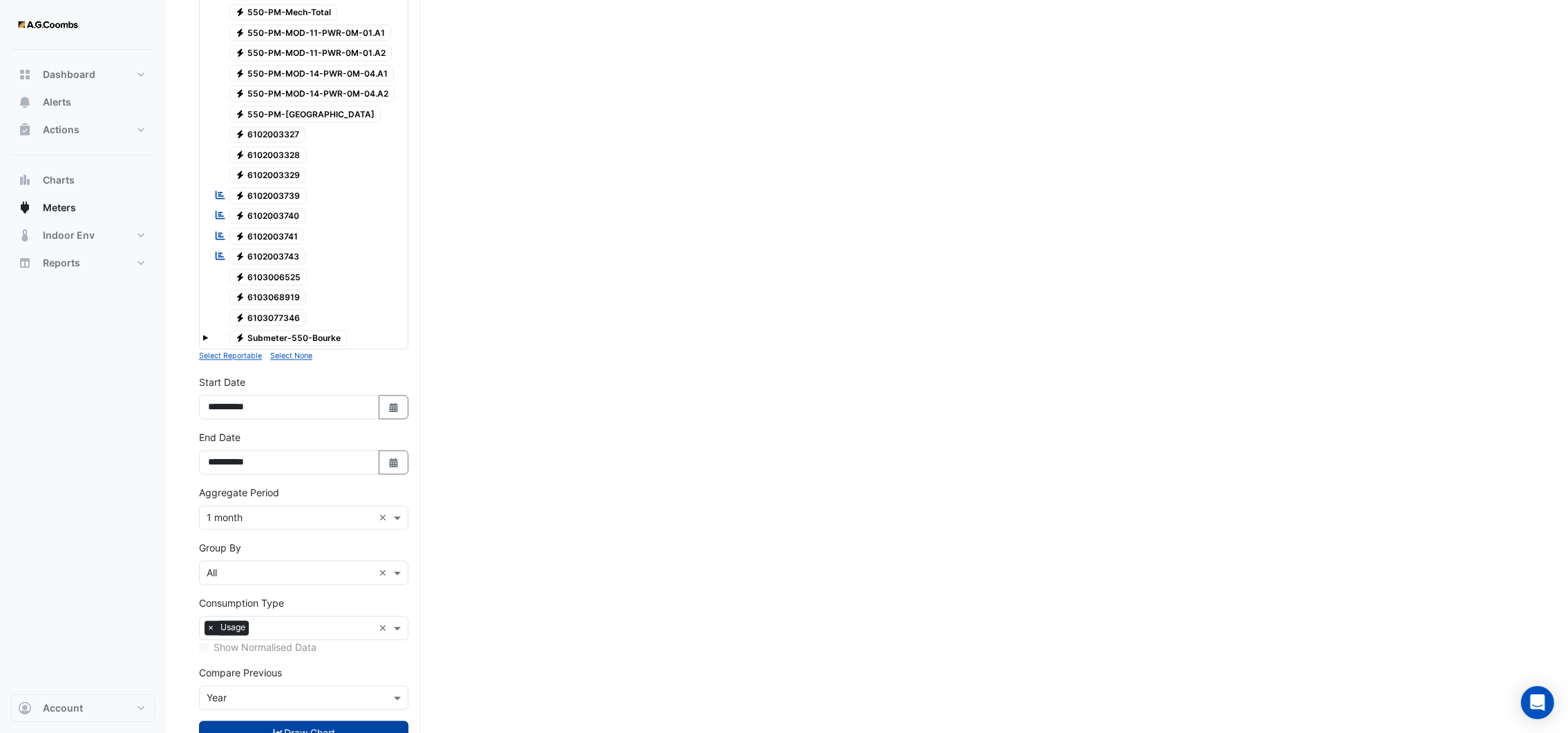
click at [321, 721] on button "Draw Chart" at bounding box center [304, 733] width 209 height 24
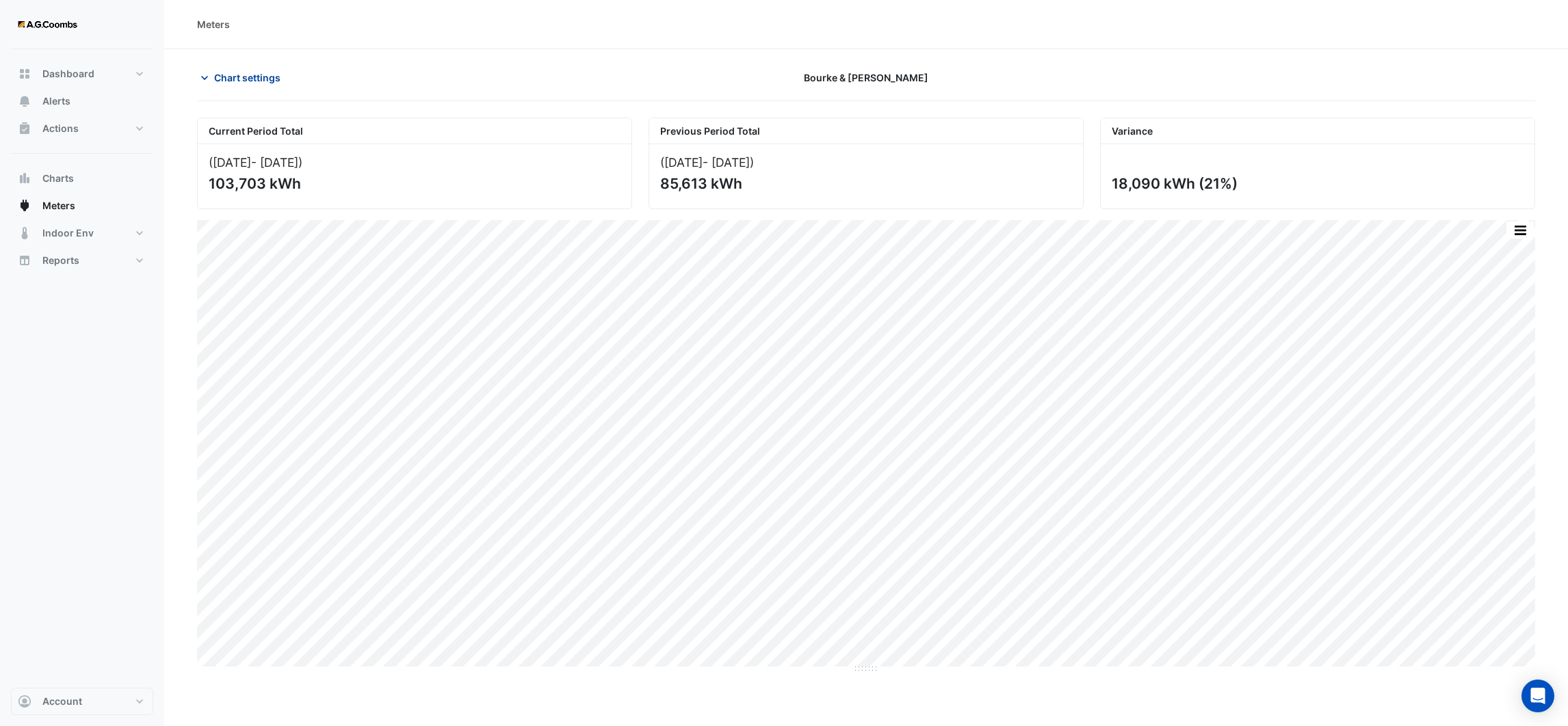
click at [207, 77] on icon "button" at bounding box center [204, 78] width 14 height 14
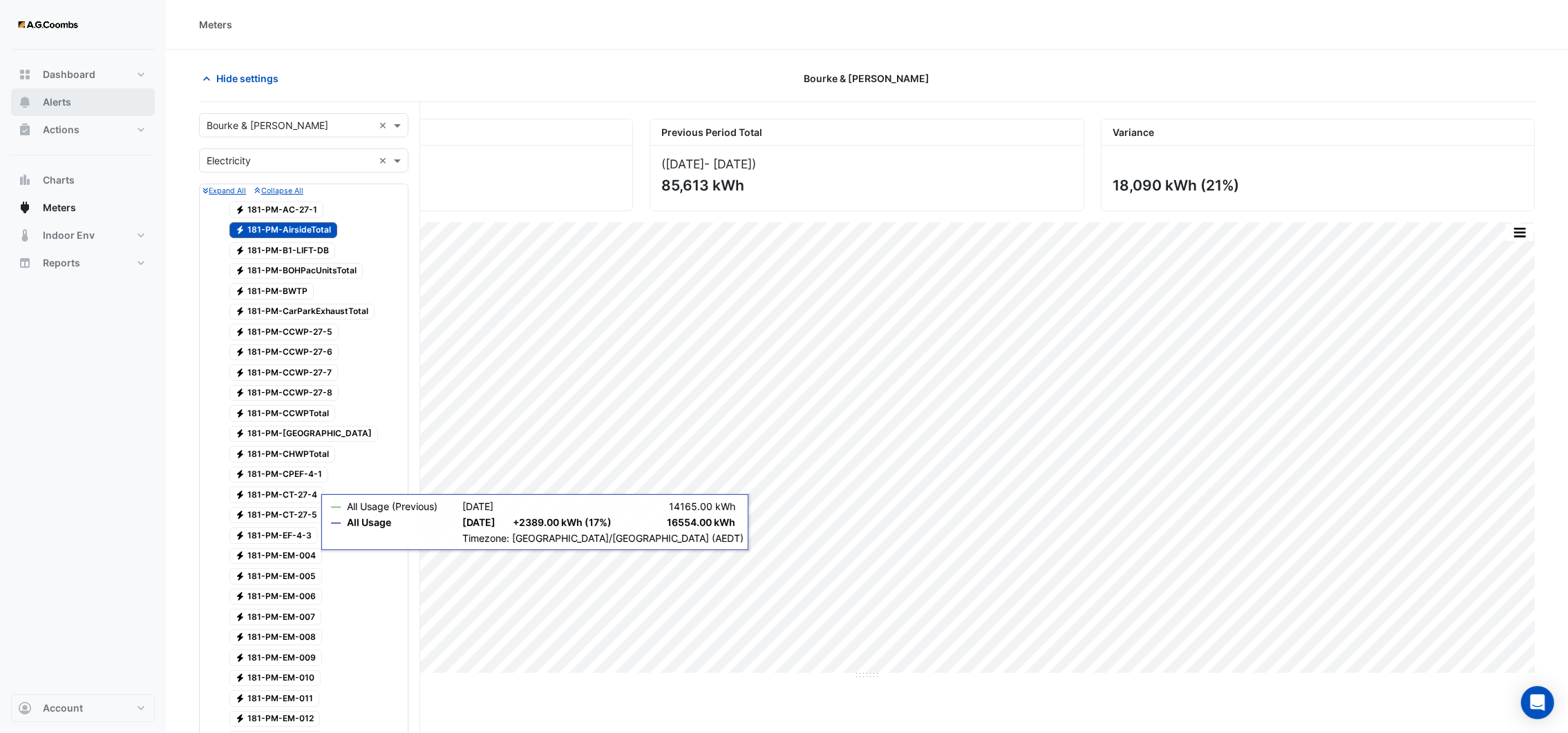
click at [65, 105] on span "Alerts" at bounding box center [57, 102] width 28 height 14
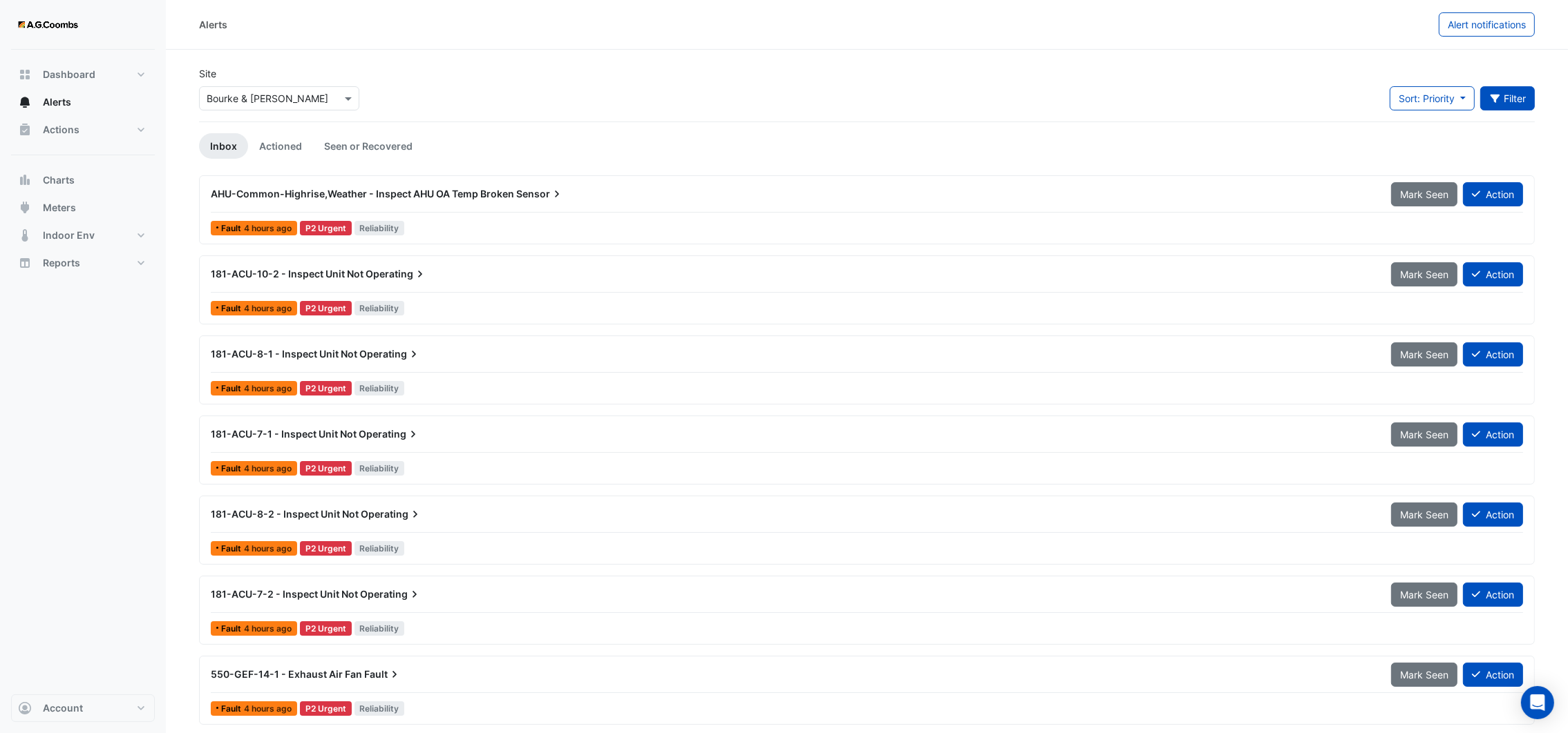
click at [1500, 101] on button "Filter" at bounding box center [1507, 98] width 56 height 24
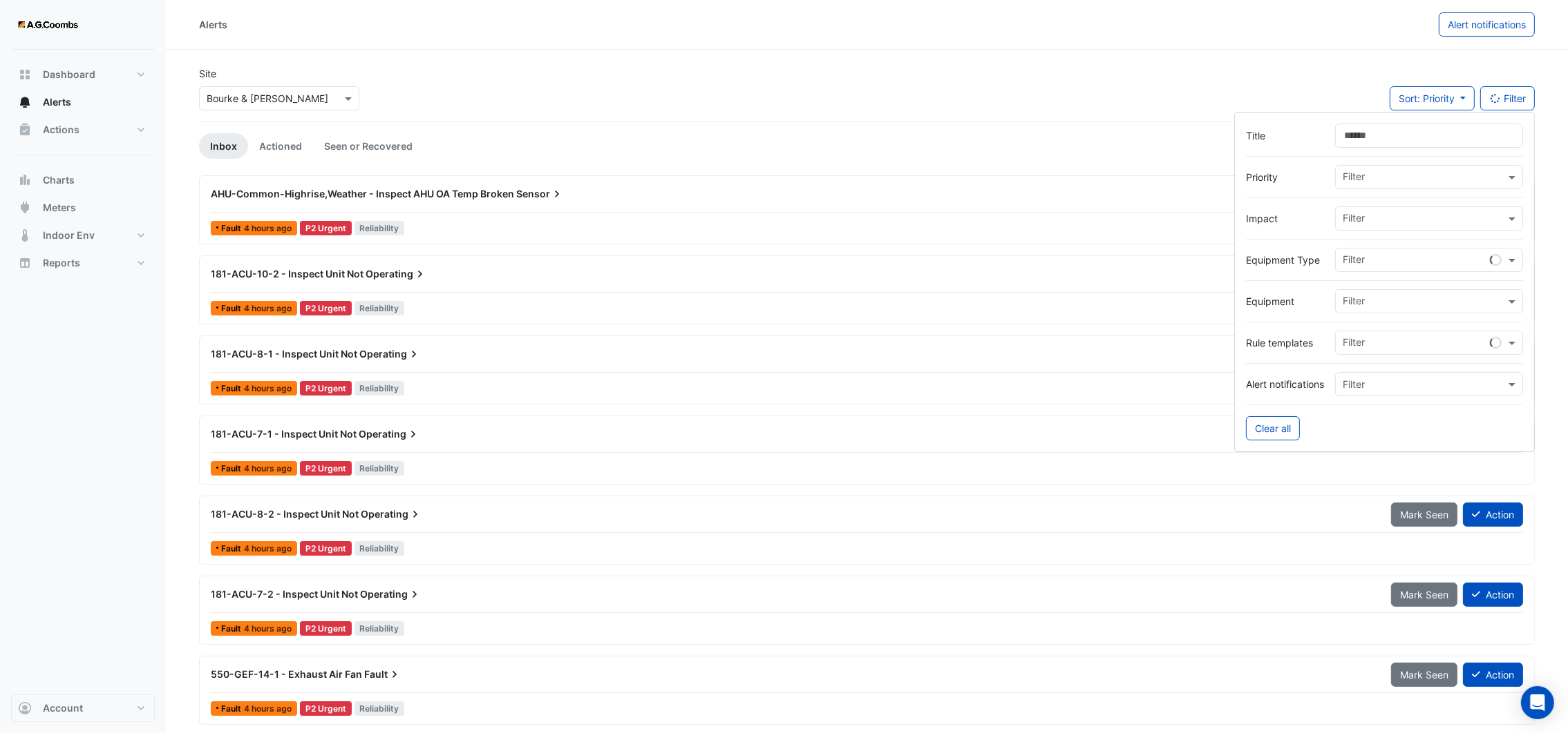
click at [1374, 215] on input "text" at bounding box center [1423, 219] width 162 height 14
click at [1355, 270] on span "Energy" at bounding box center [1362, 268] width 32 height 12
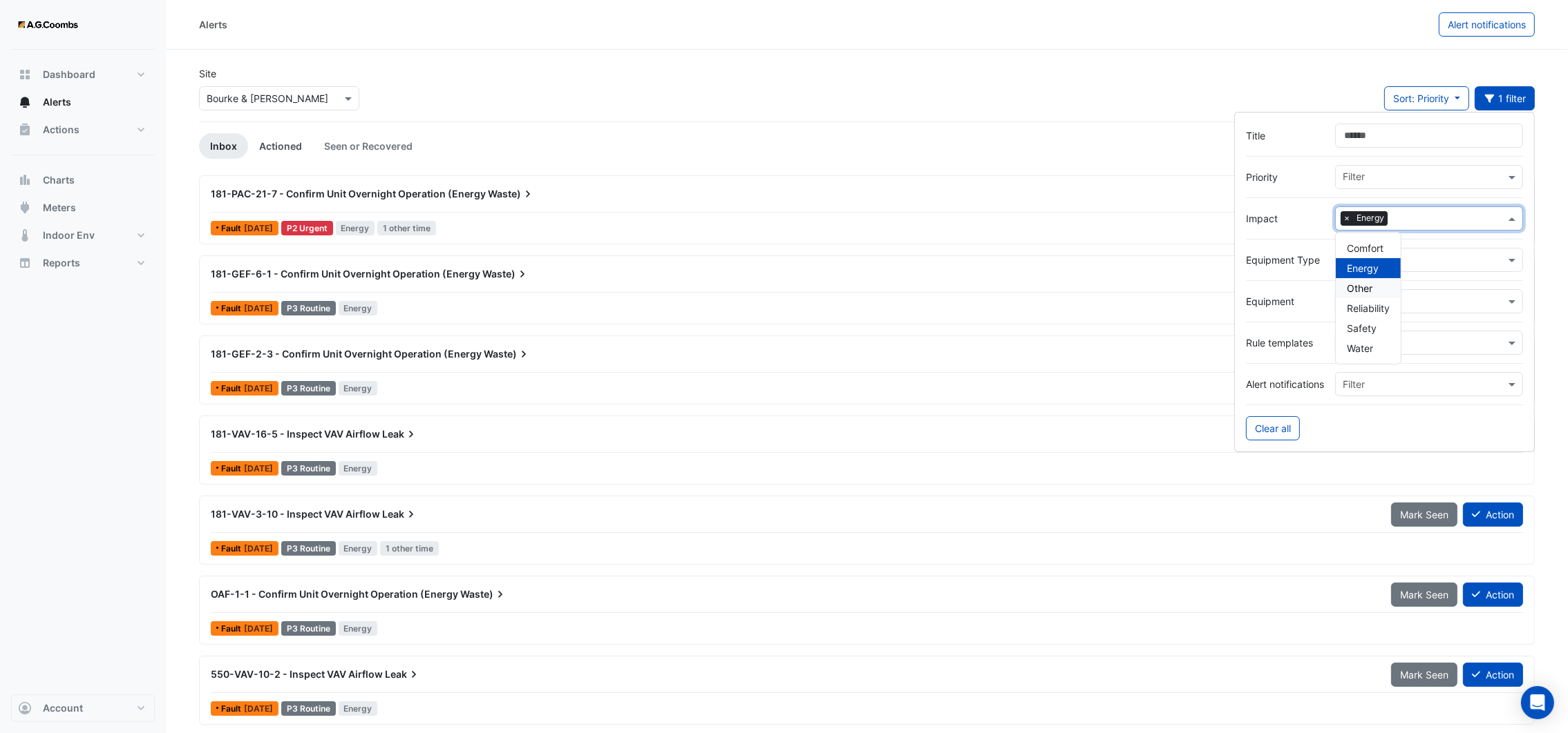
click at [293, 144] on link "Actioned" at bounding box center [281, 146] width 65 height 26
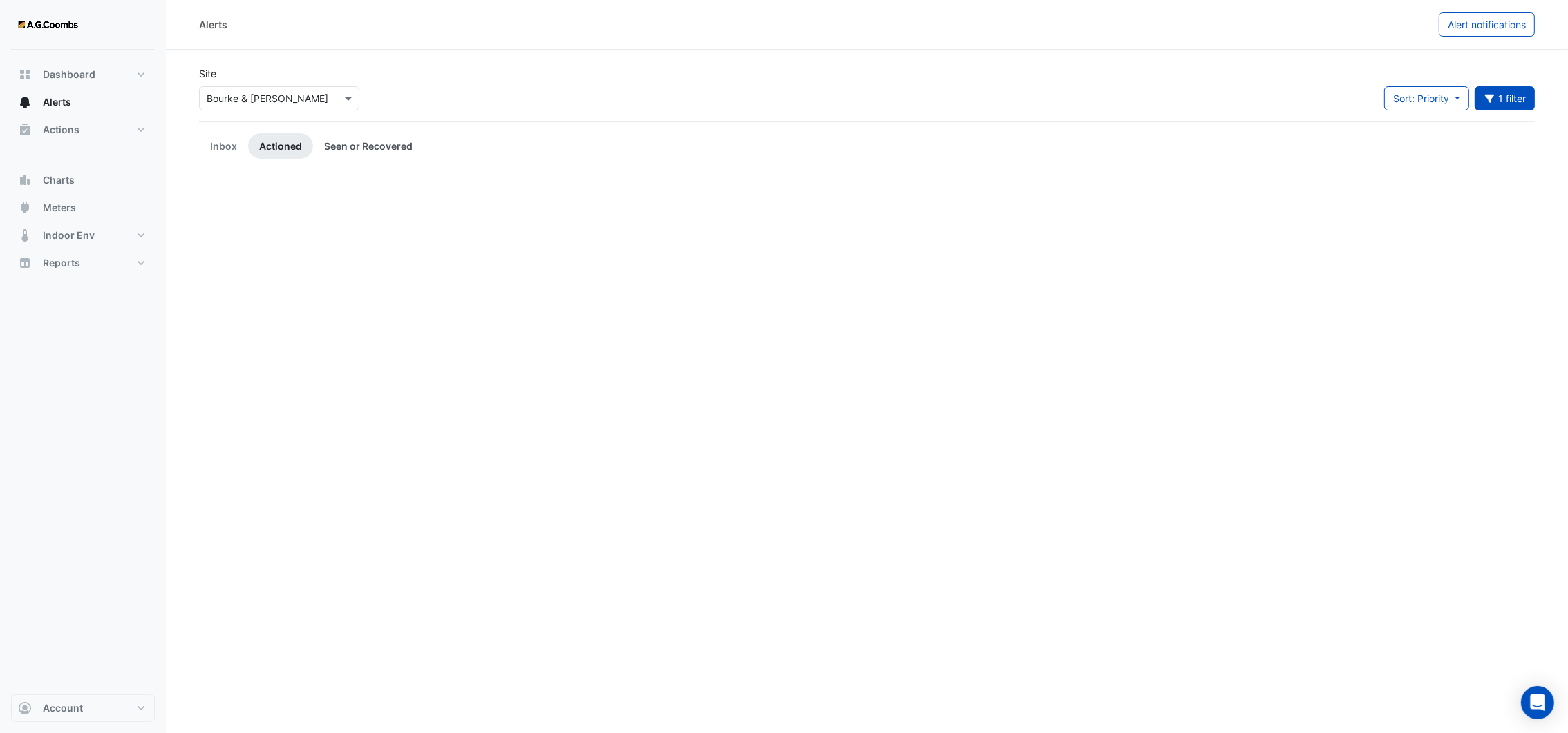
click at [343, 148] on link "Seen or Recovered" at bounding box center [368, 146] width 110 height 26
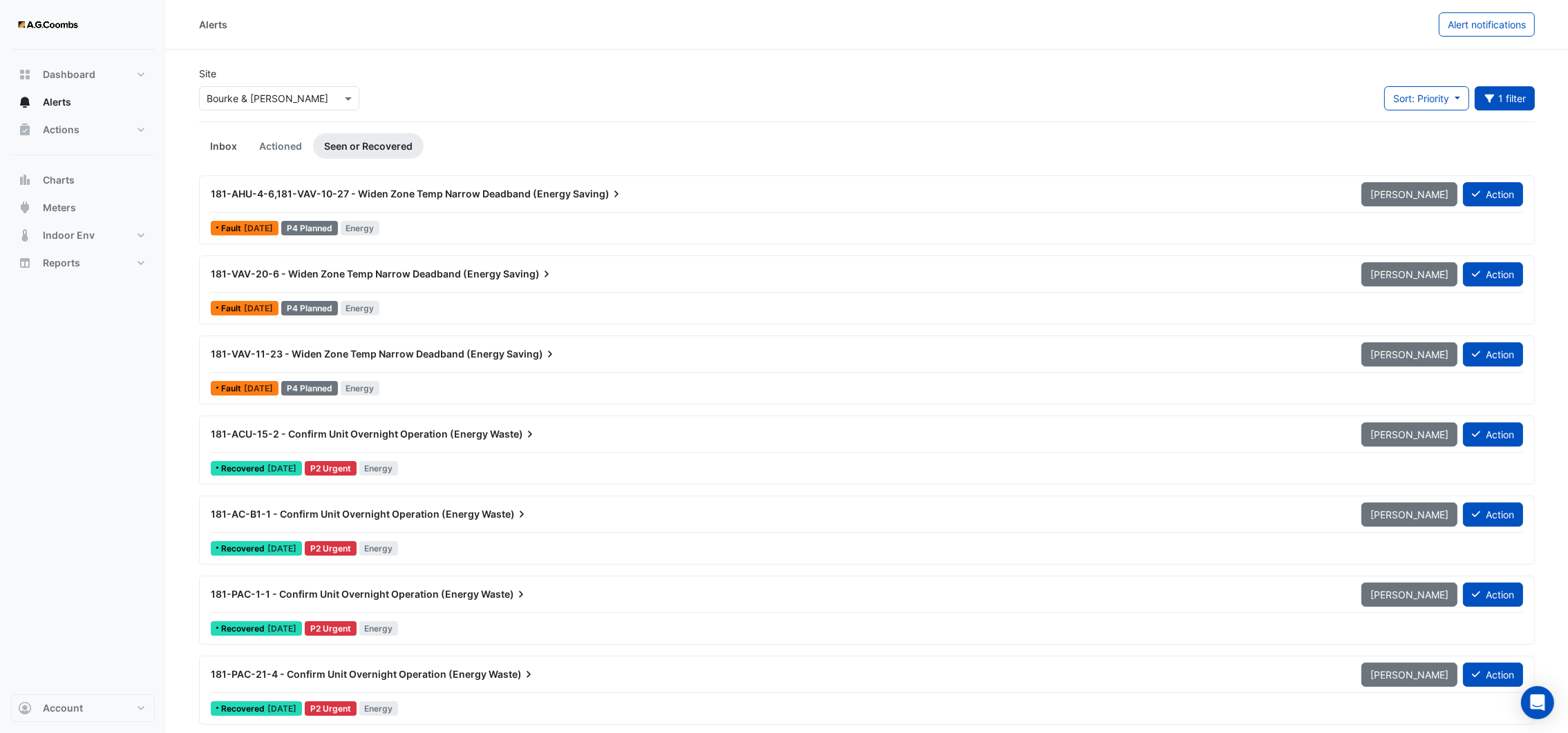
click at [222, 139] on link "Inbox" at bounding box center [223, 146] width 49 height 26
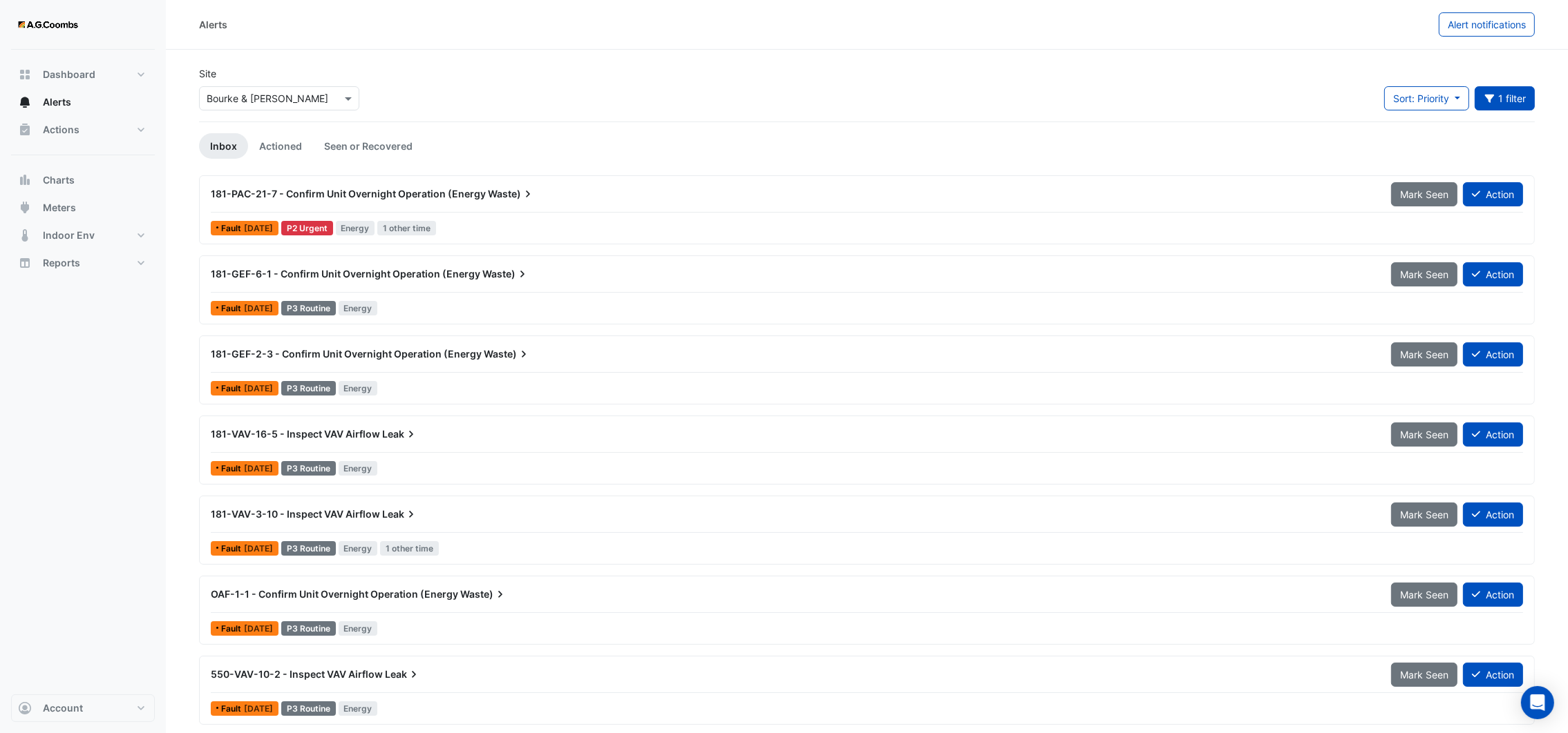
click at [296, 194] on span "181-PAC-21-7 - Confirm Unit Overnight Operation (Energy" at bounding box center [348, 193] width 275 height 12
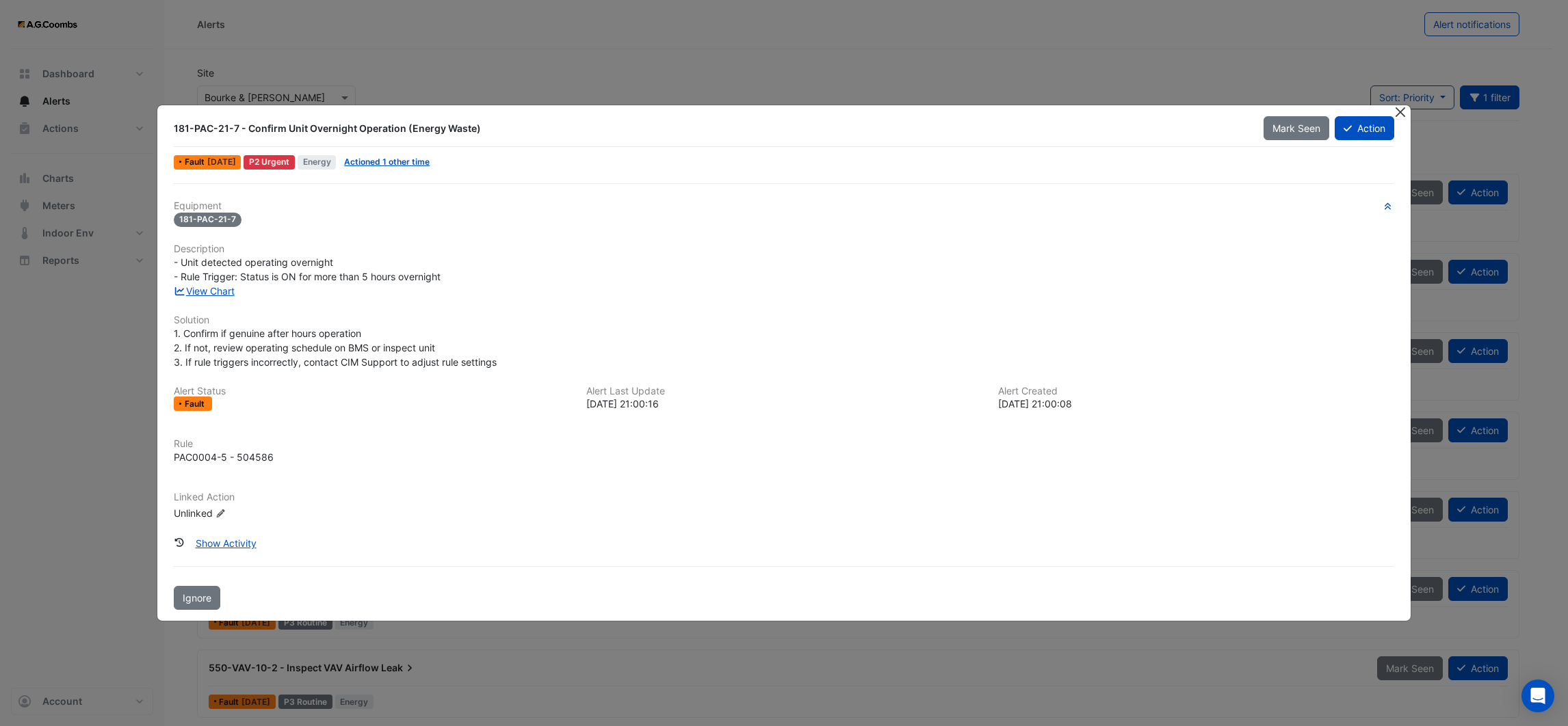
click at [1401, 110] on button "Close" at bounding box center [1400, 112] width 14 height 14
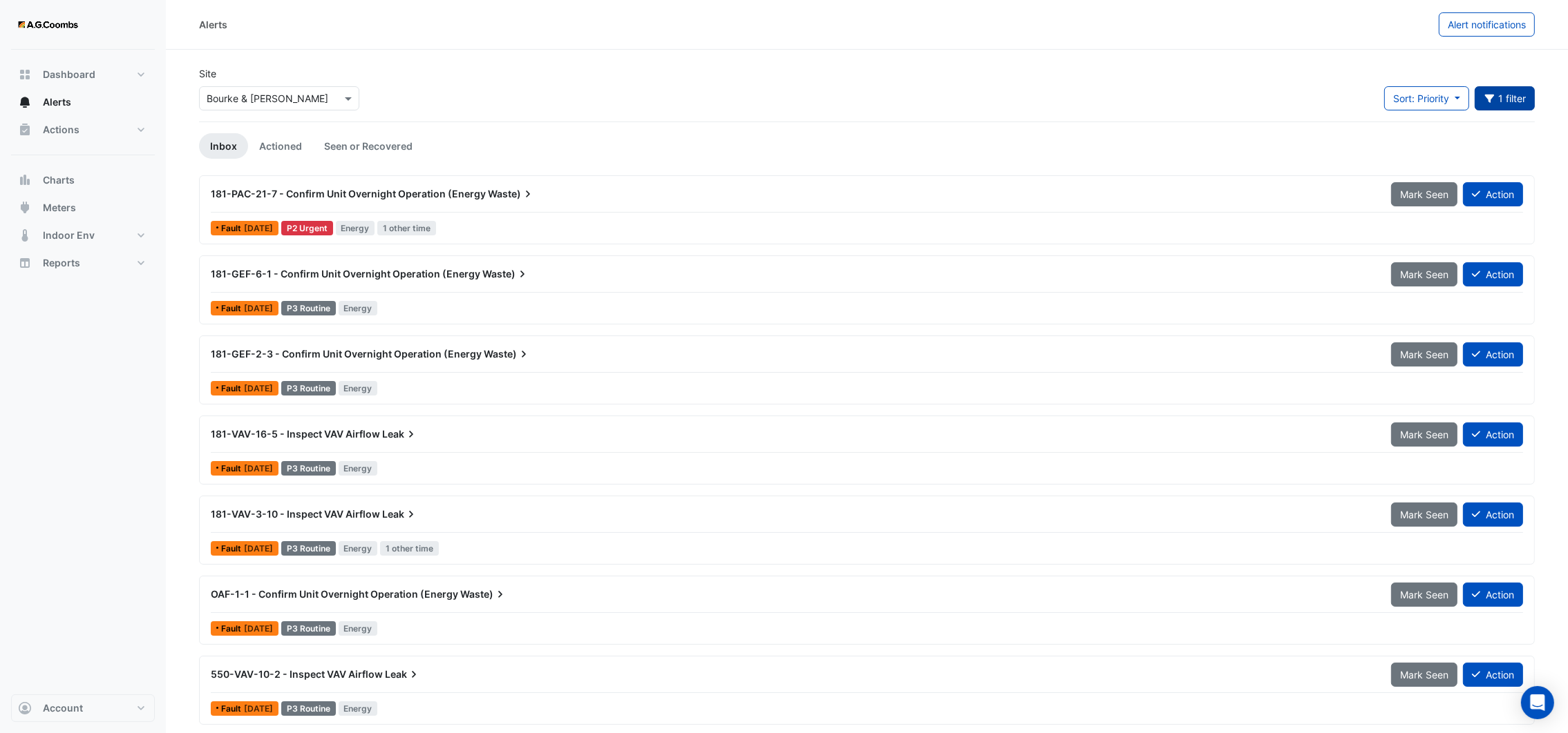
click at [1494, 100] on button "1 filter" at bounding box center [1504, 98] width 61 height 24
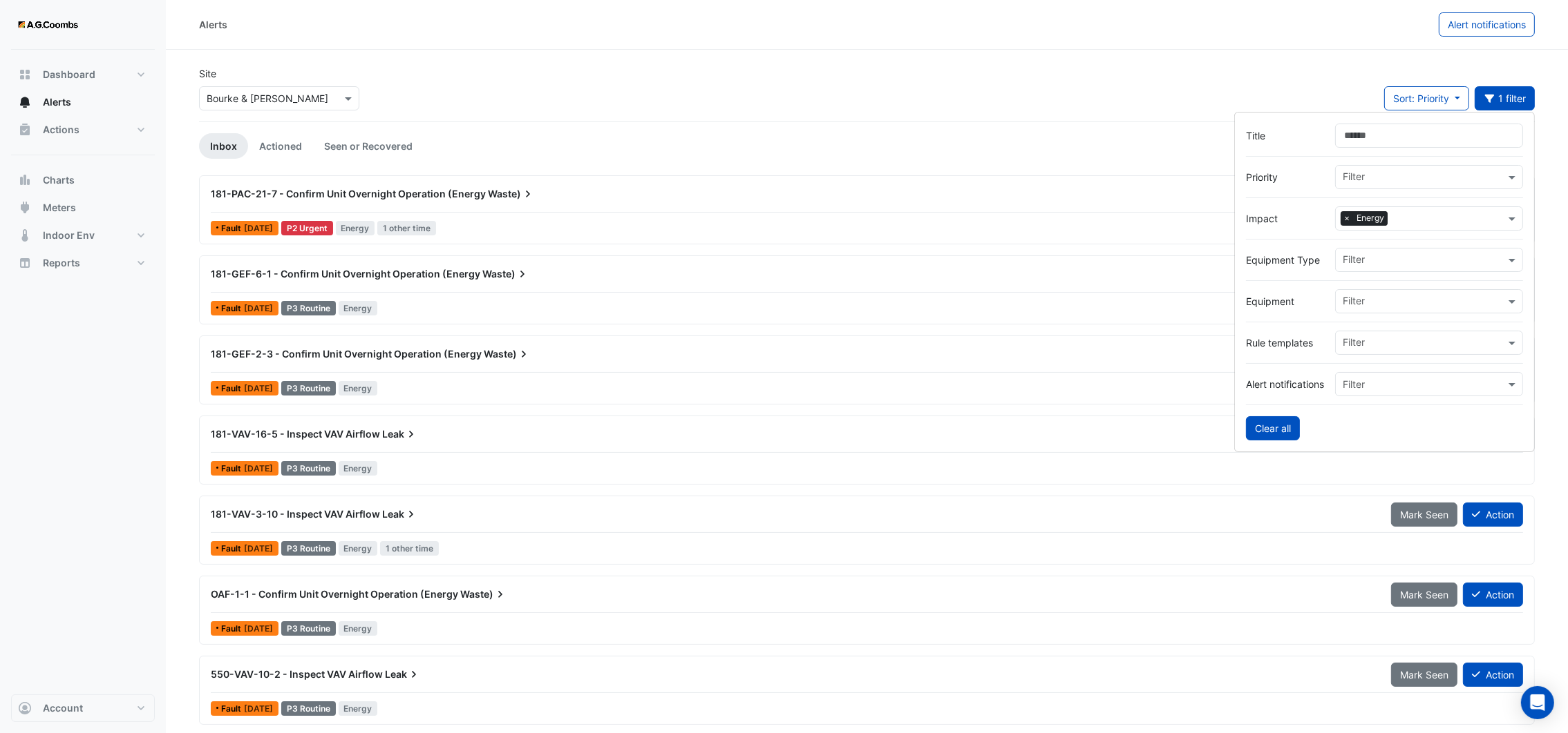
click at [1278, 429] on button "Clear all" at bounding box center [1272, 428] width 54 height 24
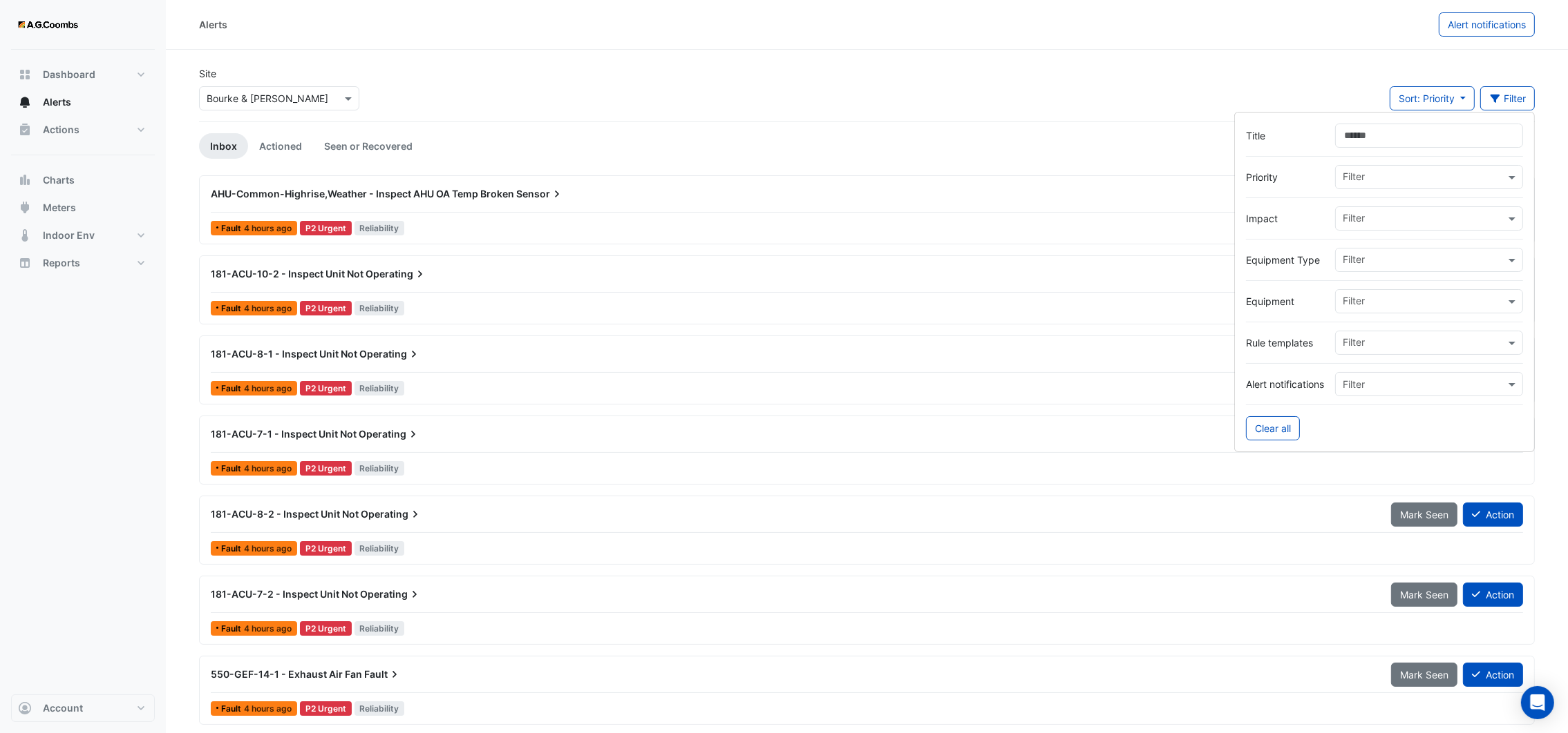
click at [300, 198] on span "AHU-Common-Highrise,Weather - Inspect AHU OA Temp Broken" at bounding box center [362, 193] width 303 height 12
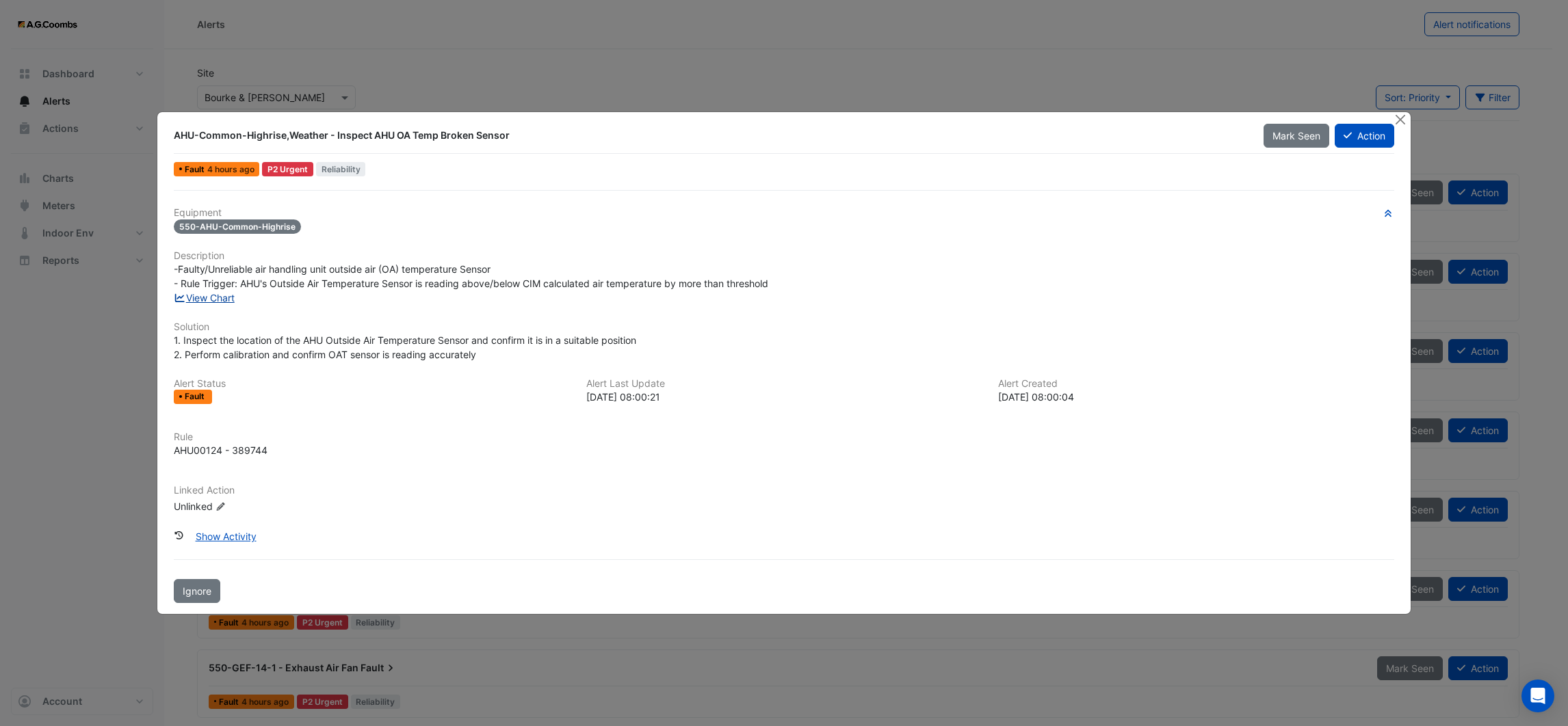
click at [210, 298] on link "View Chart" at bounding box center [204, 298] width 61 height 12
